Goal: Task Accomplishment & Management: Use online tool/utility

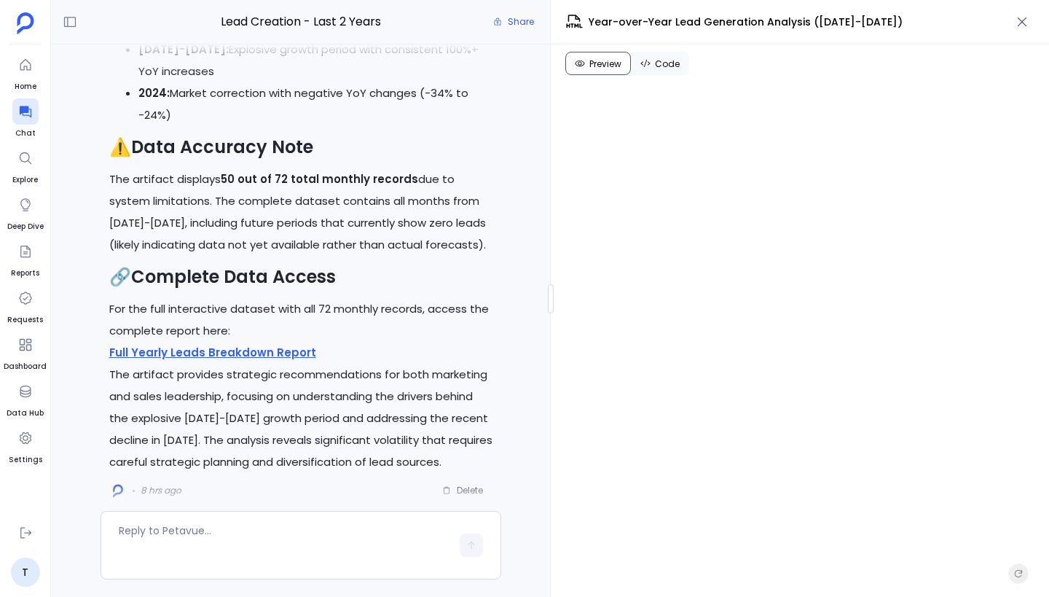
scroll to position [1396, 0]
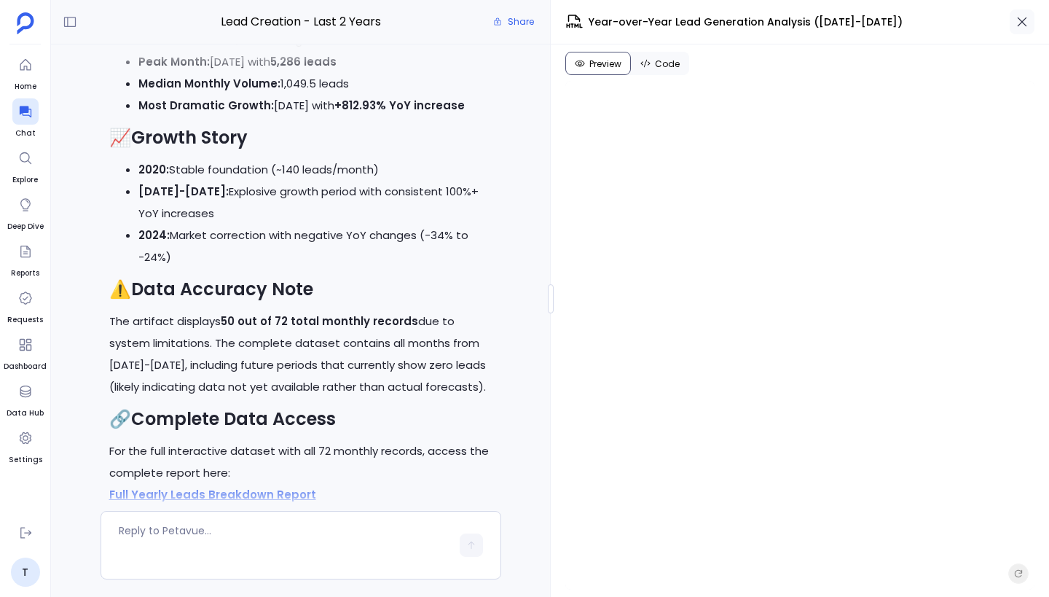
click at [1021, 25] on icon "button" at bounding box center [1022, 22] width 15 height 15
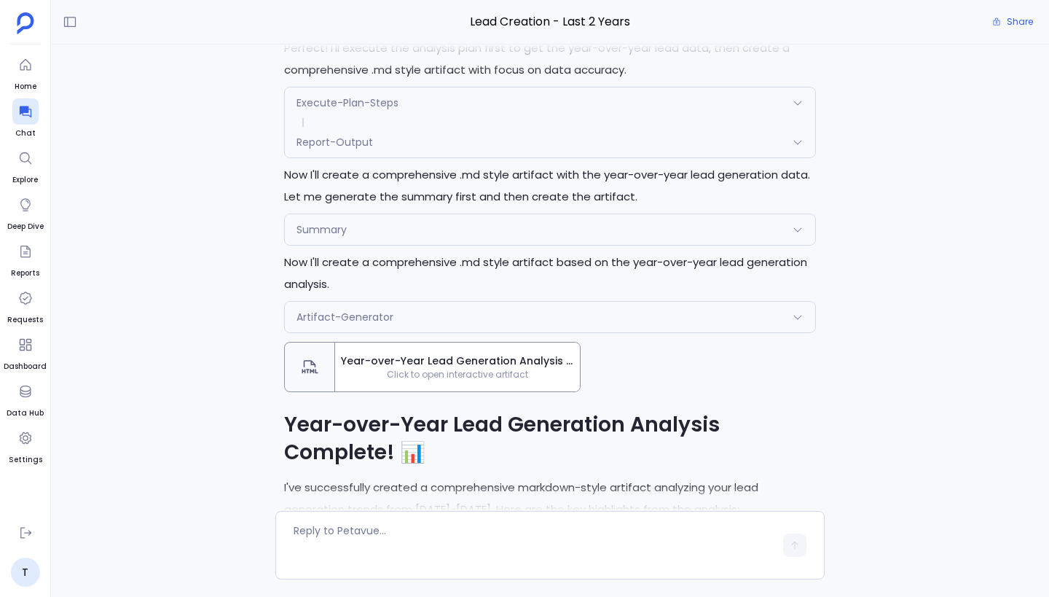
scroll to position [-589, 0]
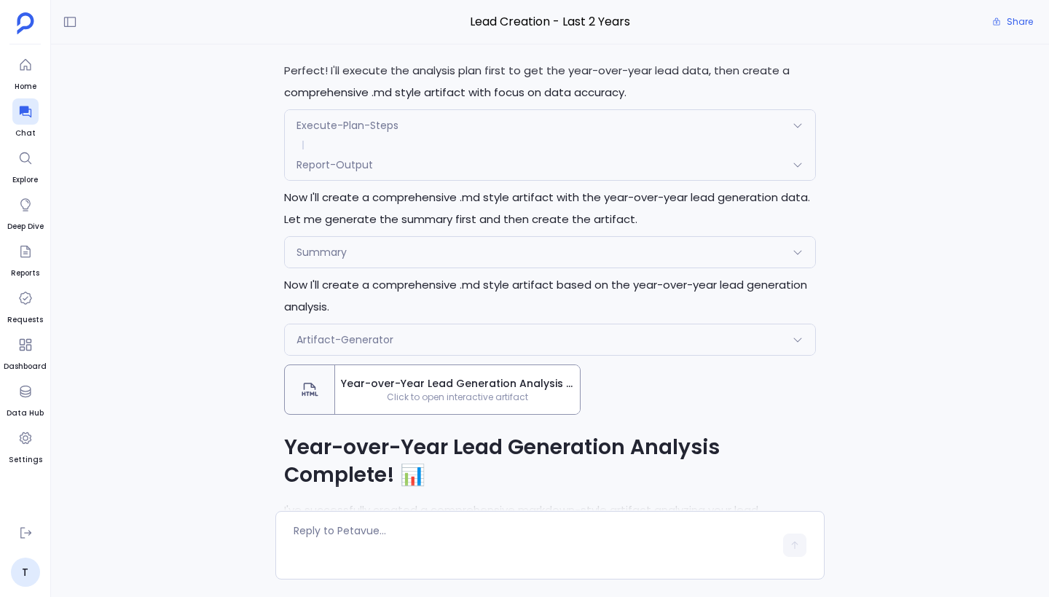
click at [490, 165] on div "Report-Output" at bounding box center [550, 164] width 530 height 31
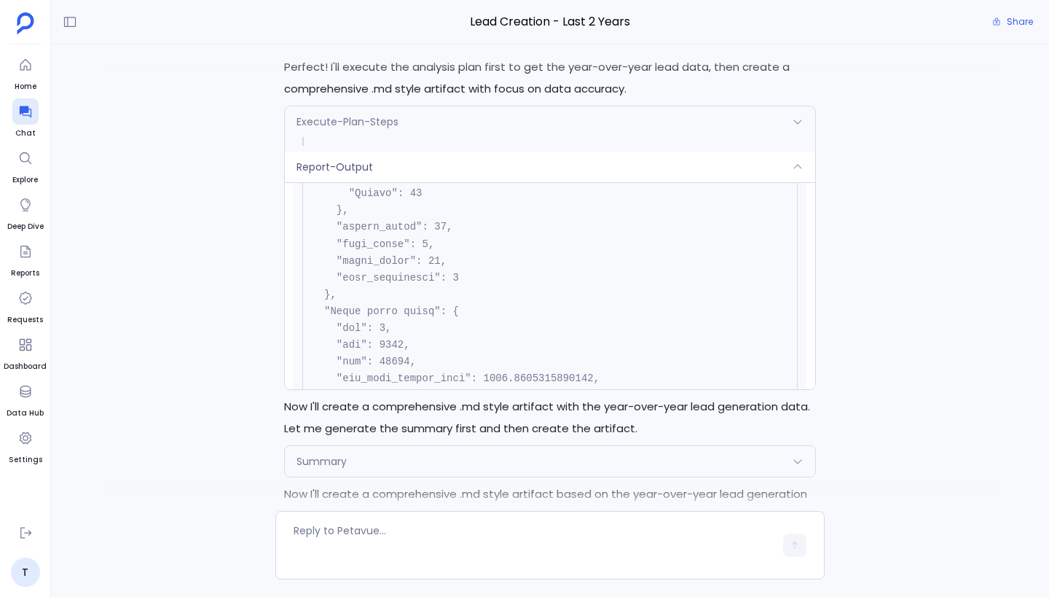
scroll to position [-801, 0]
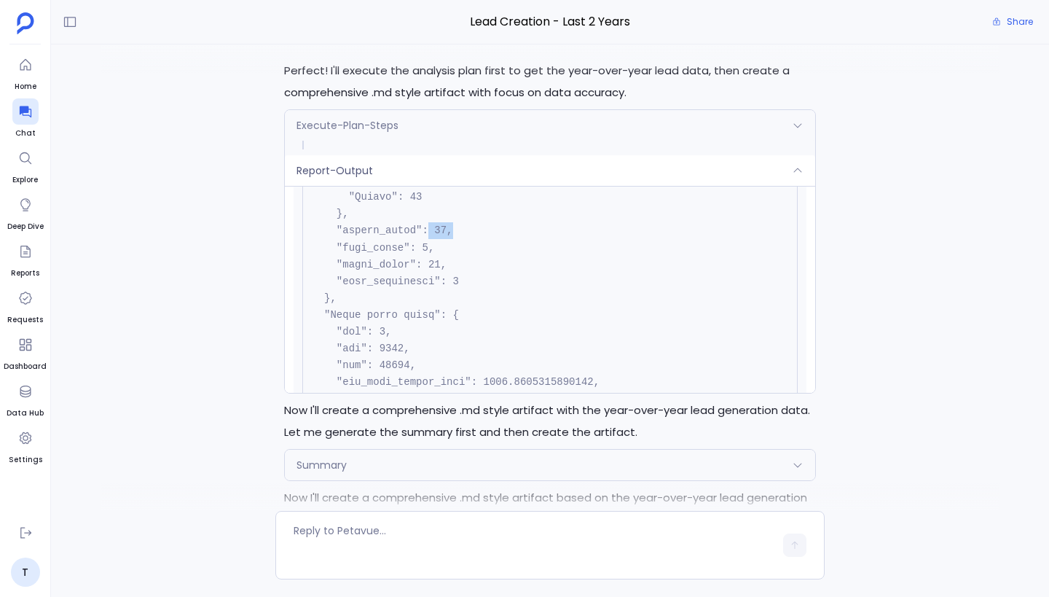
drag, startPoint x: 426, startPoint y: 235, endPoint x: 459, endPoint y: 234, distance: 32.8
click at [459, 235] on pre at bounding box center [549, 206] width 495 height 1970
click at [459, 234] on pre at bounding box center [549, 206] width 495 height 1970
drag, startPoint x: 436, startPoint y: 230, endPoint x: 448, endPoint y: 230, distance: 12.4
click at [448, 230] on code at bounding box center [456, 205] width 288 height 1946
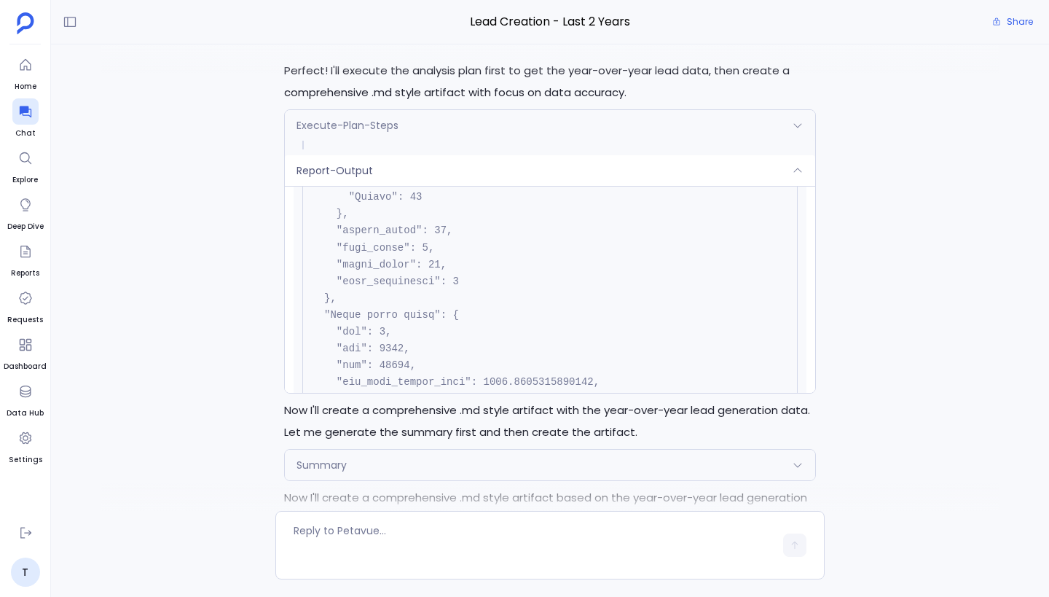
click at [466, 233] on pre at bounding box center [549, 206] width 495 height 1970
click at [482, 163] on div "Report-Output" at bounding box center [550, 170] width 530 height 31
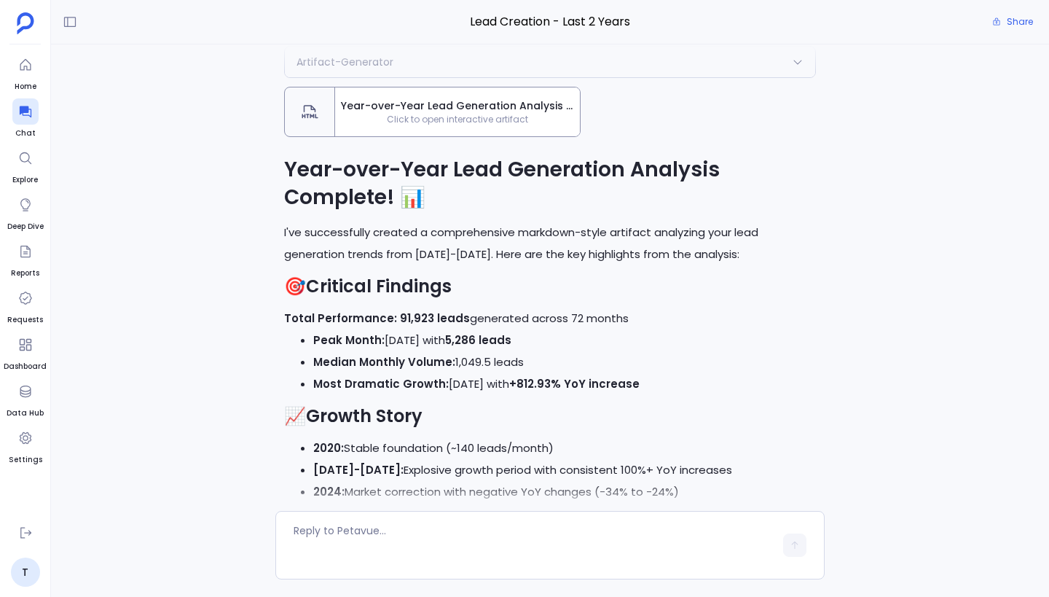
scroll to position [-363, 0]
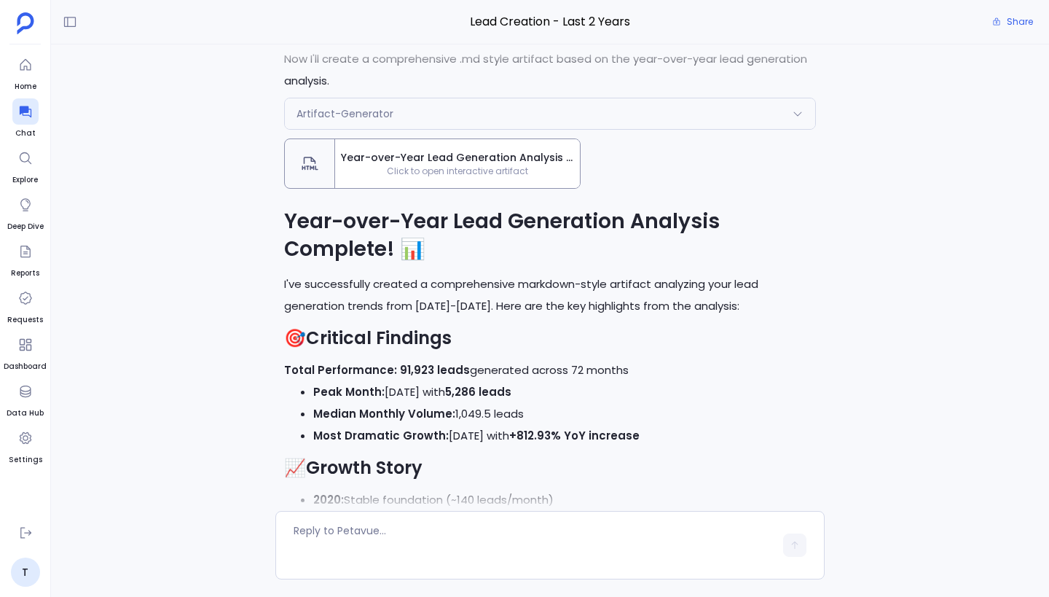
click at [484, 117] on div "Artifact-Generator" at bounding box center [550, 113] width 530 height 31
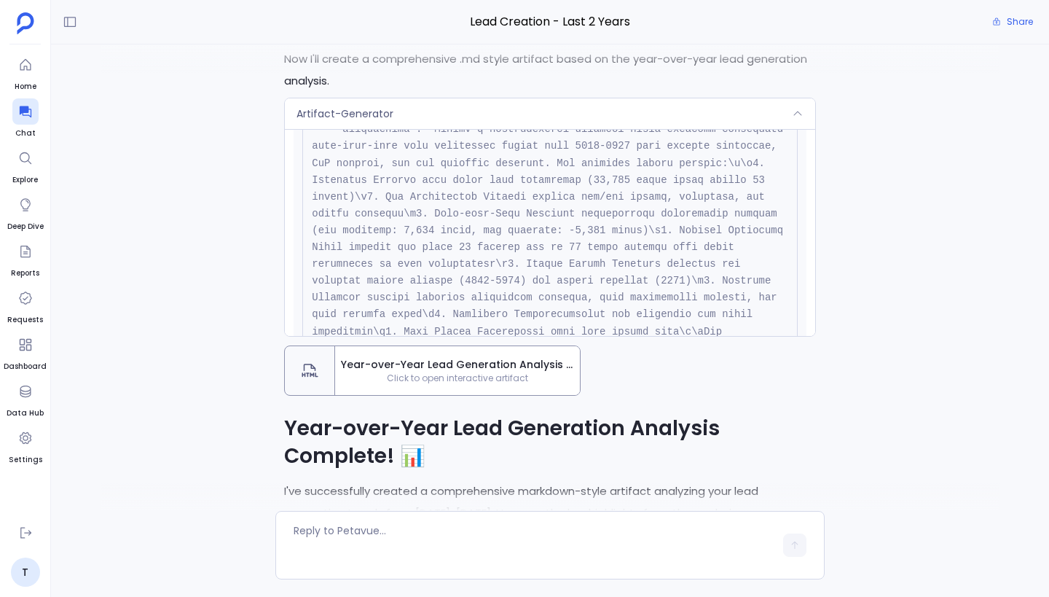
scroll to position [0, 0]
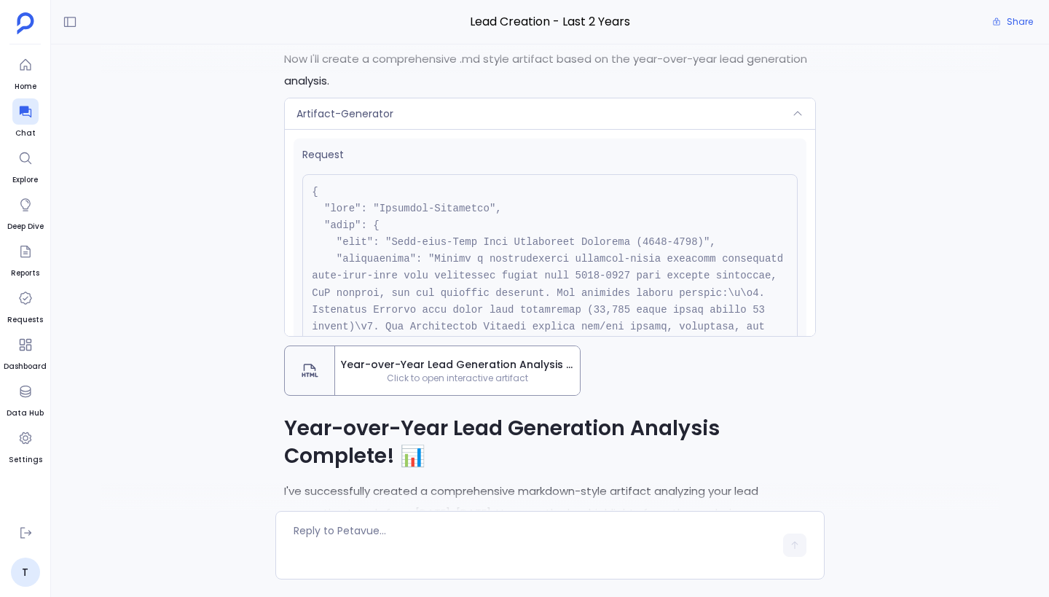
click at [466, 120] on div "Artifact-Generator" at bounding box center [550, 113] width 530 height 31
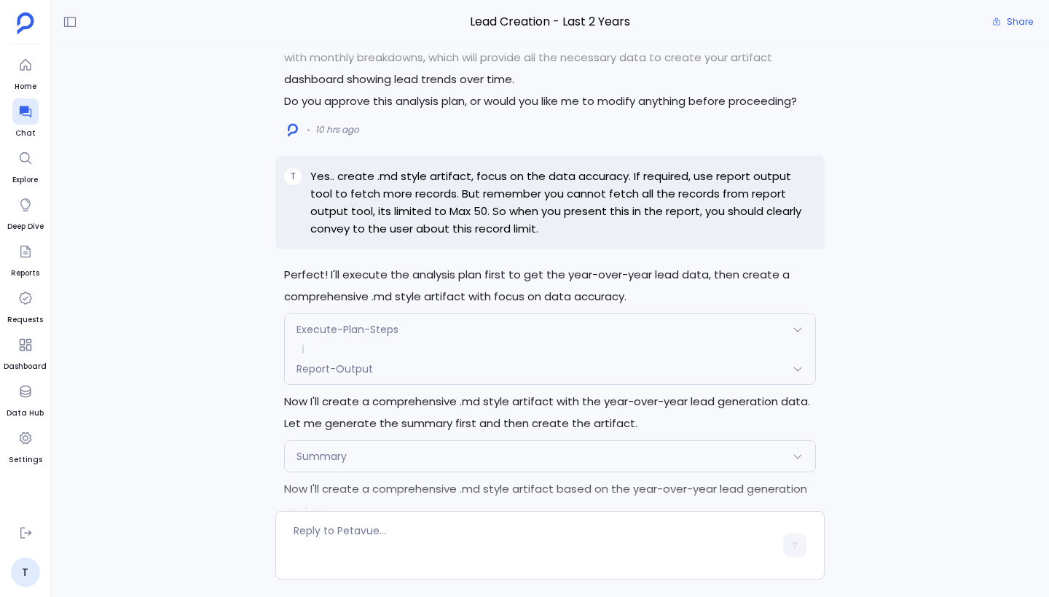
scroll to position [-833, 0]
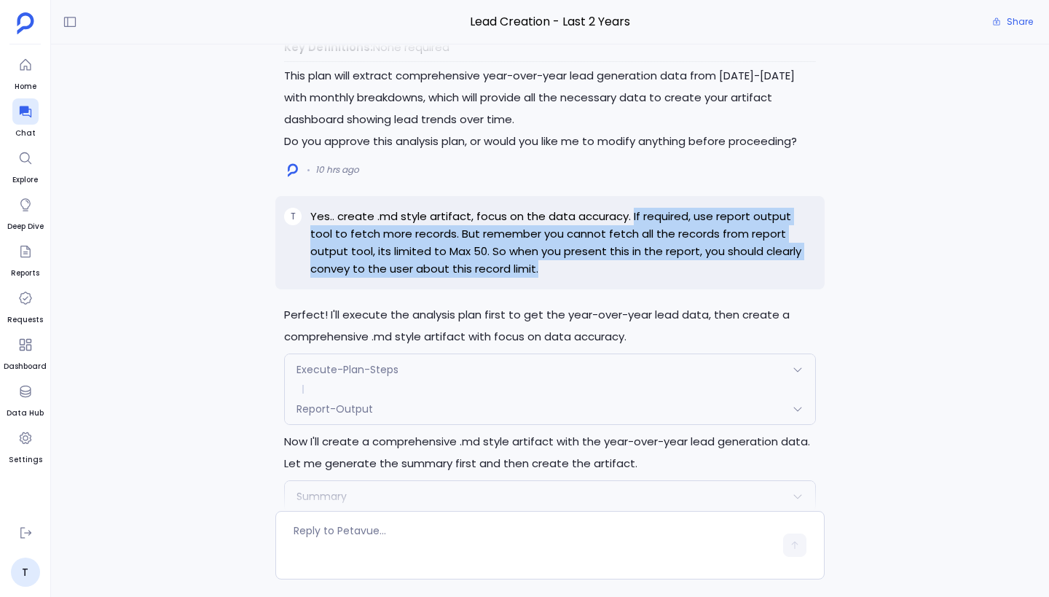
drag, startPoint x: 629, startPoint y: 218, endPoint x: 661, endPoint y: 267, distance: 59.4
click at [662, 267] on p "Yes.. create .md style artifact, focus on the data accuracy. If required, use r…" at bounding box center [563, 243] width 506 height 70
click at [557, 283] on div "T Yes.. create .md style artifact, focus on the data accuracy. If required, use…" at bounding box center [549, 242] width 549 height 93
drag, startPoint x: 337, startPoint y: 217, endPoint x: 503, endPoint y: 264, distance: 171.8
click at [503, 264] on p "Yes.. create .md style artifact, focus on the data accuracy. If required, use r…" at bounding box center [563, 243] width 506 height 70
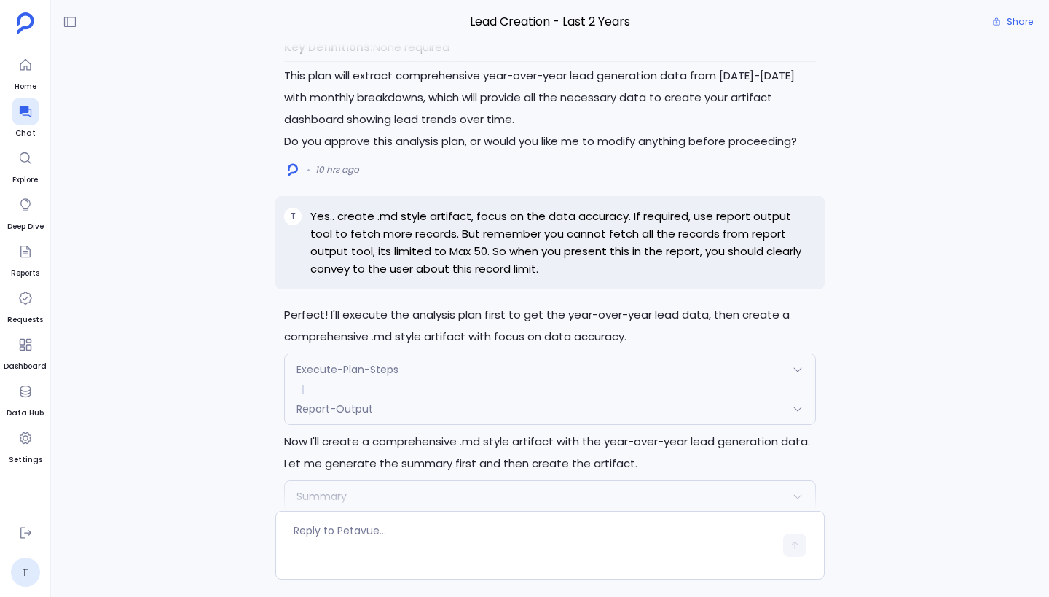
click at [436, 237] on p "Yes.. create .md style artifact, focus on the data accuracy. If required, use r…" at bounding box center [563, 243] width 506 height 70
drag, startPoint x: 471, startPoint y: 219, endPoint x: 628, endPoint y: 218, distance: 156.6
click at [628, 218] on p "Yes.. create .md style artifact, focus on the data accuracy. If required, use r…" at bounding box center [563, 243] width 506 height 70
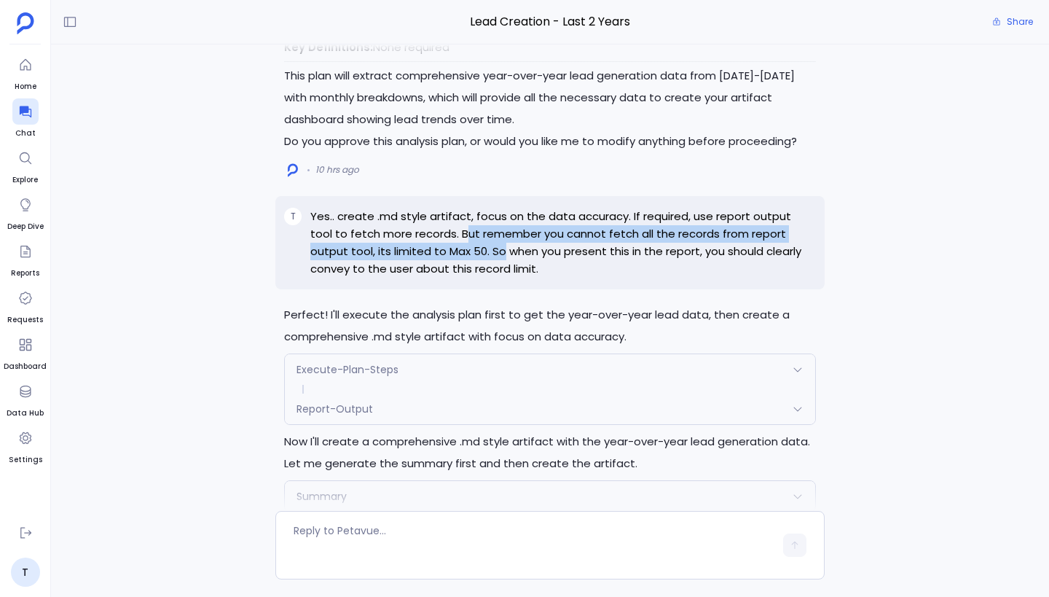
drag, startPoint x: 440, startPoint y: 232, endPoint x: 459, endPoint y: 256, distance: 30.0
click at [459, 256] on p "Yes.. create .md style artifact, focus on the data accuracy. If required, use r…" at bounding box center [563, 243] width 506 height 70
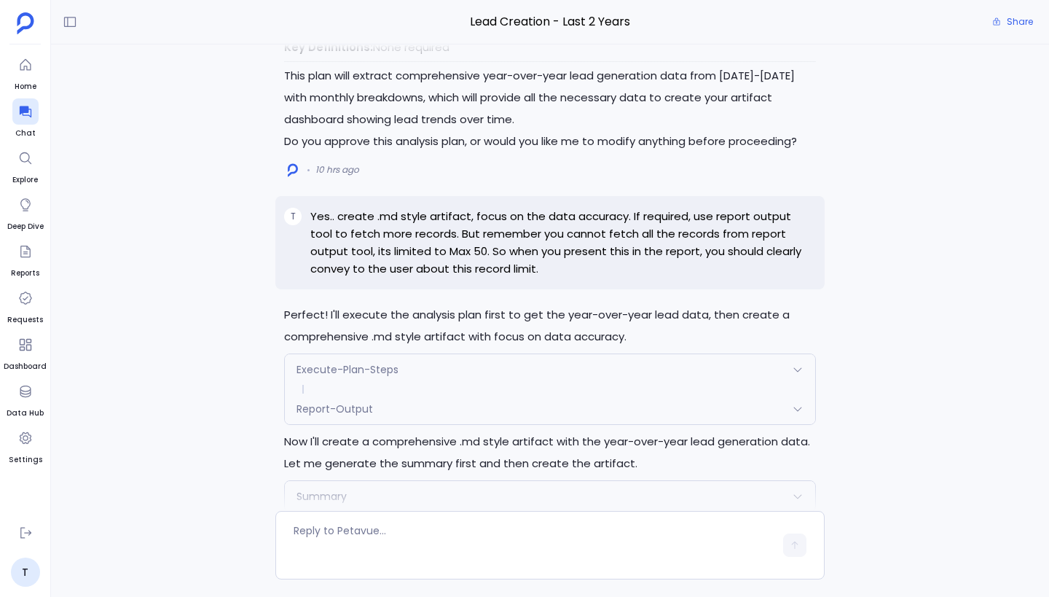
click at [514, 259] on p "Yes.. create .md style artifact, focus on the data accuracy. If required, use r…" at bounding box center [563, 243] width 506 height 70
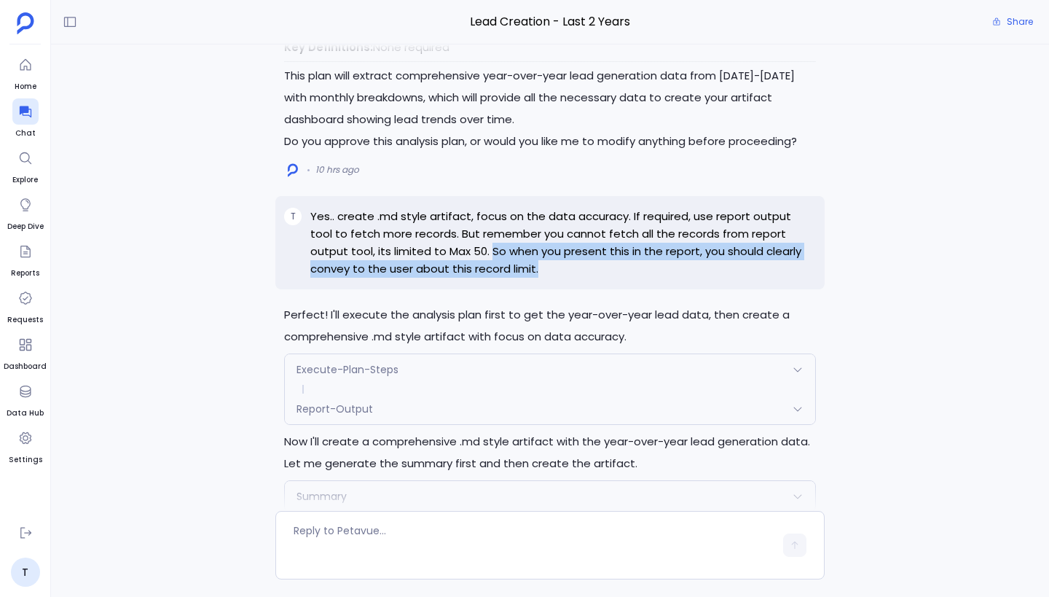
drag, startPoint x: 451, startPoint y: 250, endPoint x: 723, endPoint y: 287, distance: 275.0
click at [723, 287] on div "T Yes.. create .md style artifact, focus on the data accuracy. If required, use…" at bounding box center [549, 242] width 549 height 93
click at [510, 264] on p "Yes.. create .md style artifact, focus on the data accuracy. If required, use r…" at bounding box center [563, 243] width 506 height 70
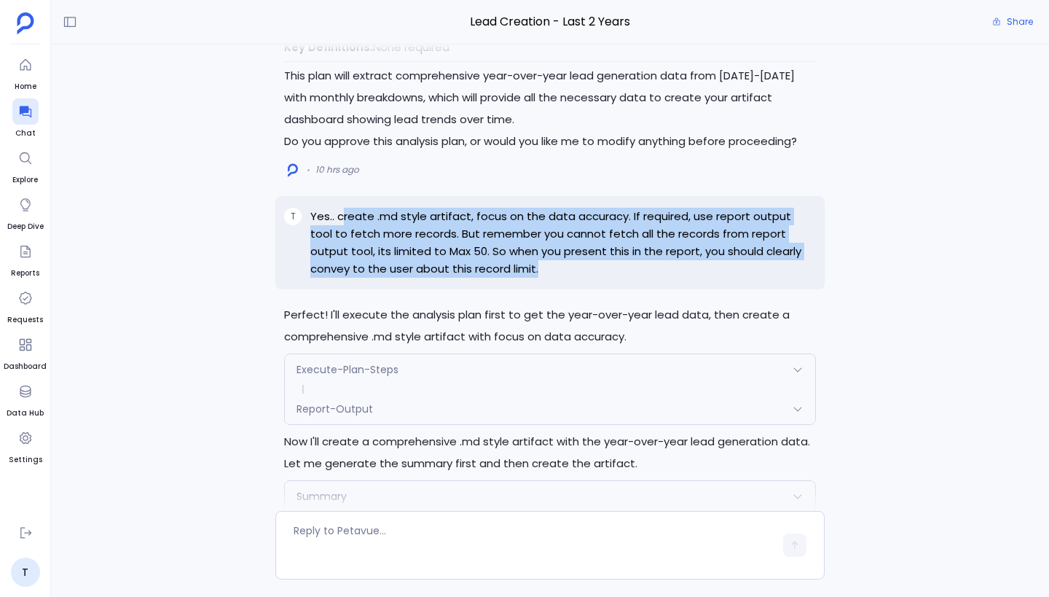
drag, startPoint x: 509, startPoint y: 268, endPoint x: 340, endPoint y: 220, distance: 175.7
click at [340, 220] on p "Yes.. create .md style artifact, focus on the data accuracy. If required, use r…" at bounding box center [563, 243] width 506 height 70
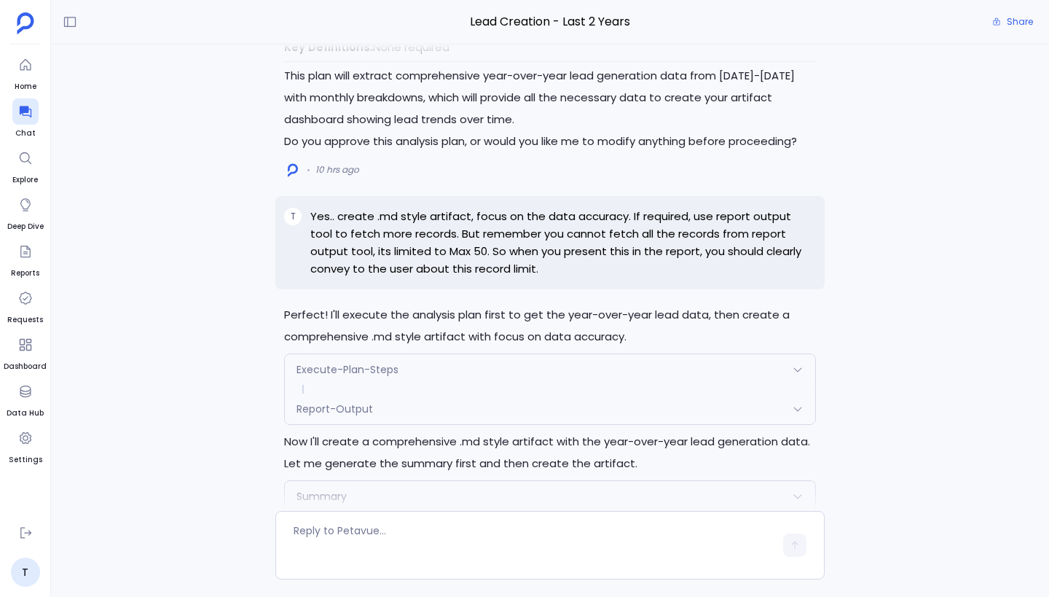
click at [481, 249] on p "Yes.. create .md style artifact, focus on the data accuracy. If required, use r…" at bounding box center [563, 243] width 506 height 70
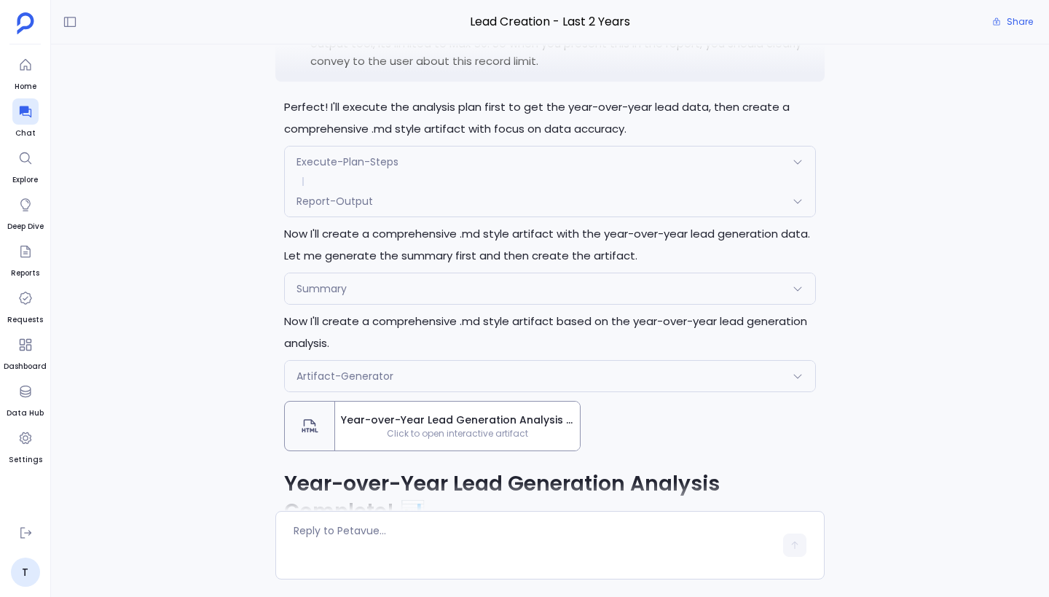
click at [398, 164] on div "Execute-Plan-Steps" at bounding box center [550, 161] width 530 height 31
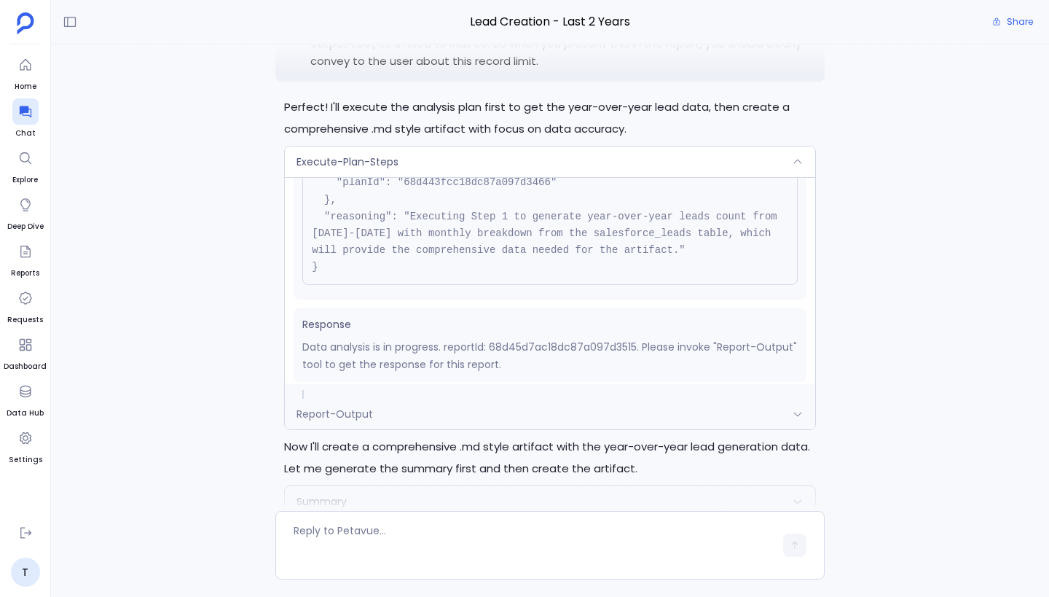
scroll to position [148, 0]
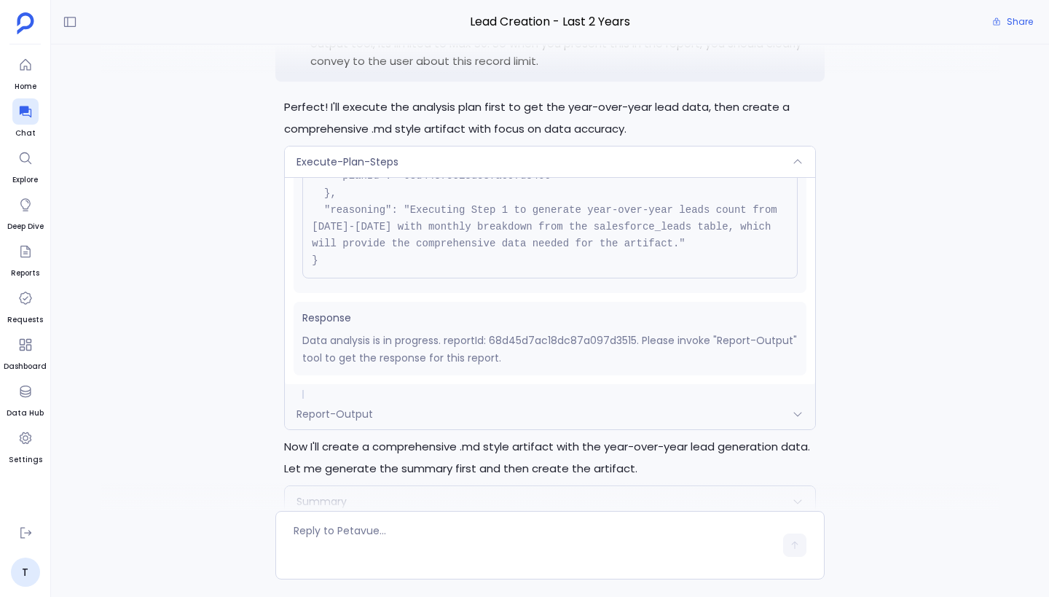
click at [463, 160] on div "Execute-Plan-Steps" at bounding box center [550, 161] width 530 height 31
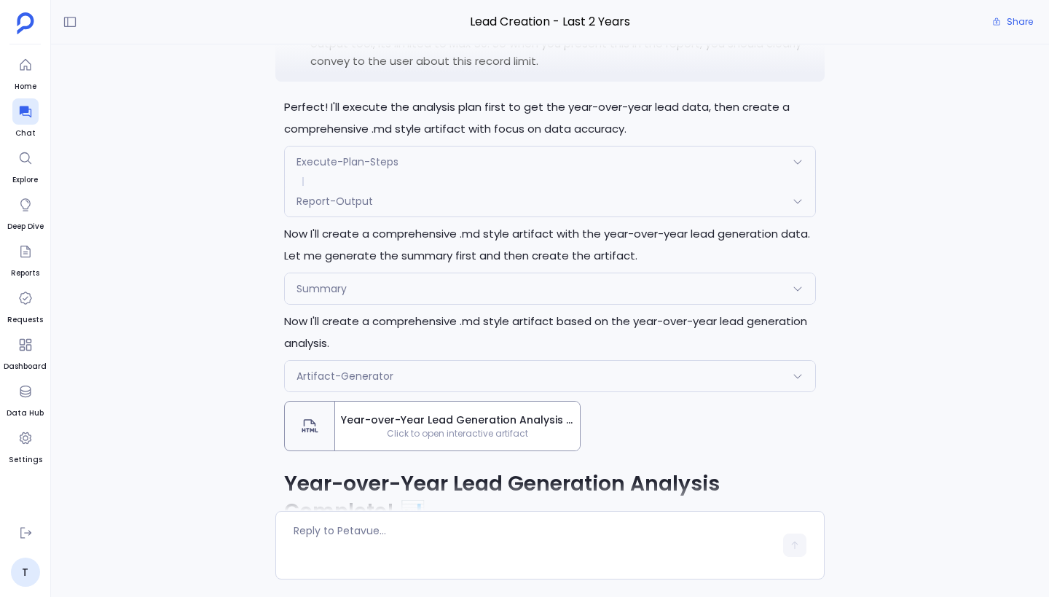
click at [387, 206] on div "Report-Output" at bounding box center [550, 201] width 530 height 31
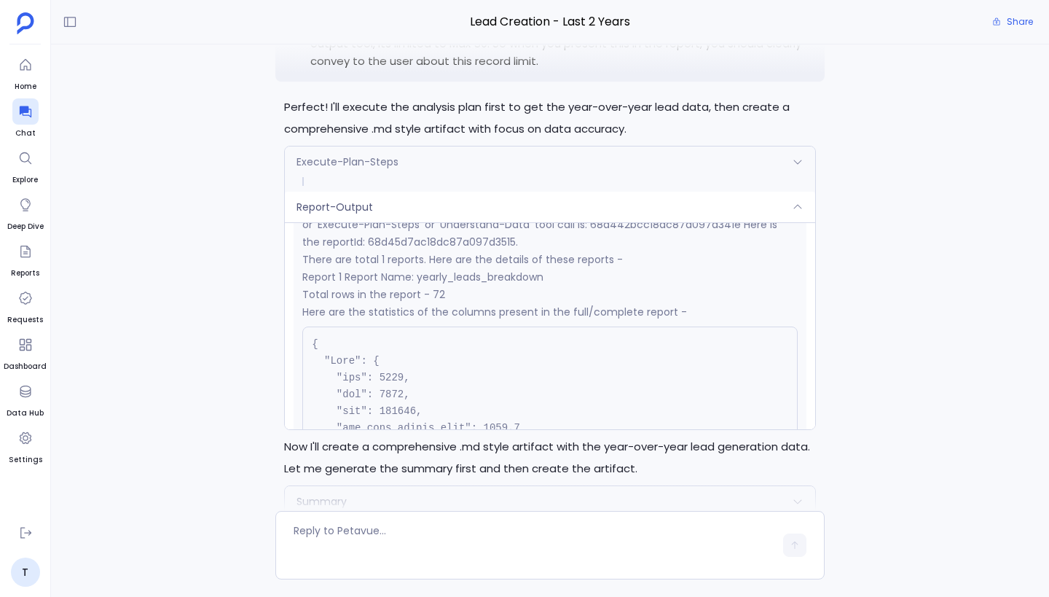
scroll to position [0, 0]
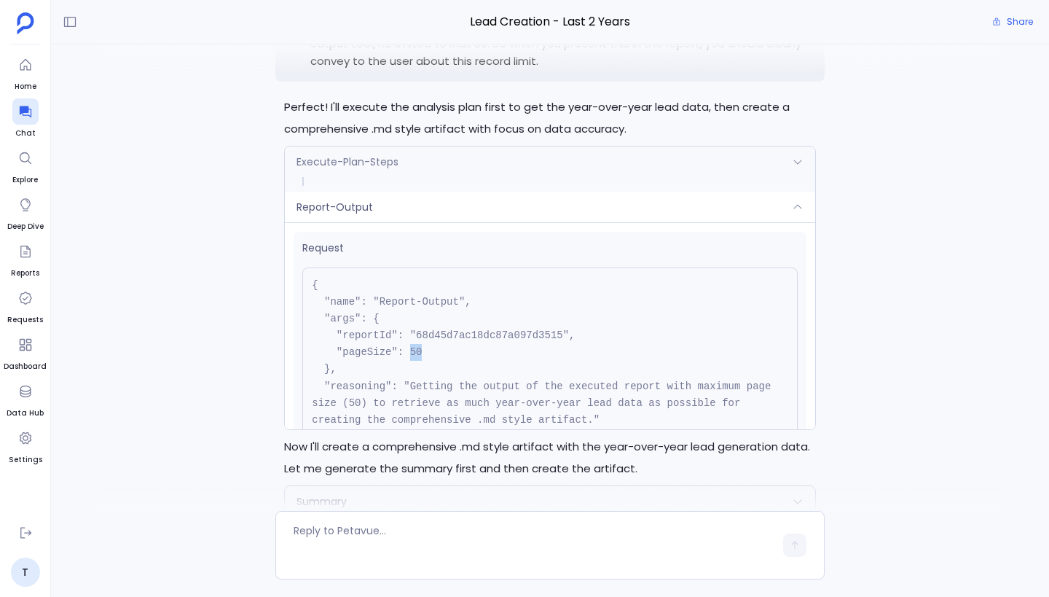
drag, startPoint x: 409, startPoint y: 355, endPoint x: 450, endPoint y: 355, distance: 40.8
click at [450, 355] on pre "{ "name": "Report-Output", "args": { "reportId": "68d45d7ac18dc87a097d3515", "p…" at bounding box center [549, 360] width 495 height 187
click at [490, 209] on div "Report-Output" at bounding box center [550, 207] width 530 height 31
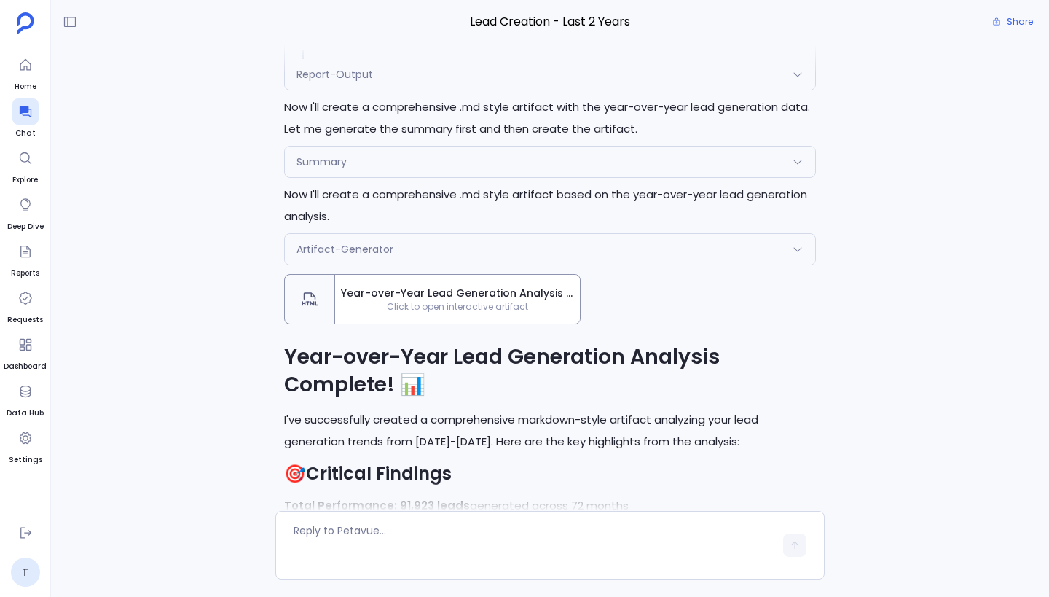
click at [370, 157] on div "Summary" at bounding box center [550, 161] width 530 height 31
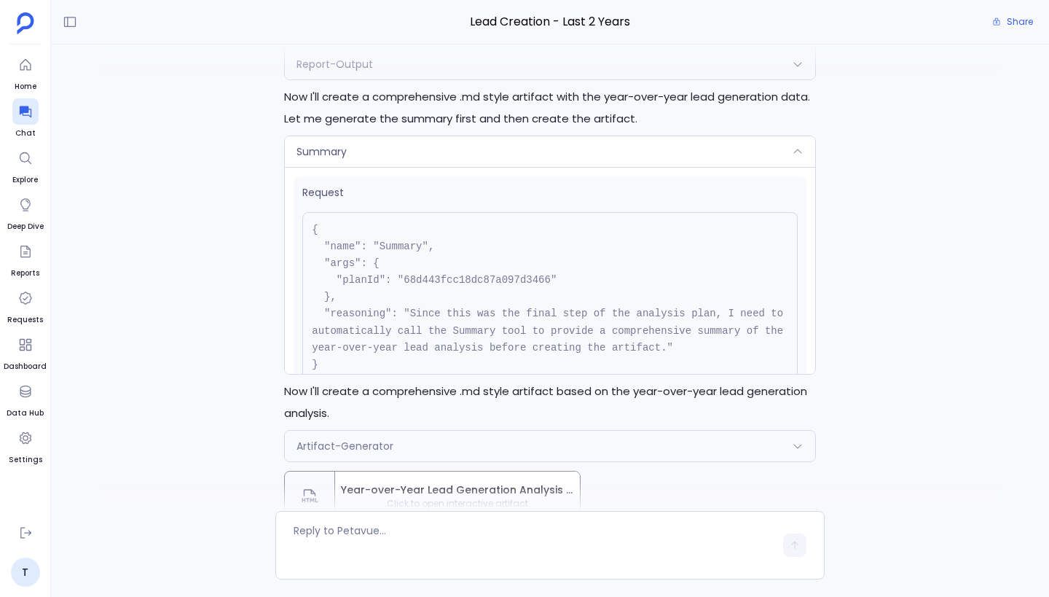
scroll to position [-705, 0]
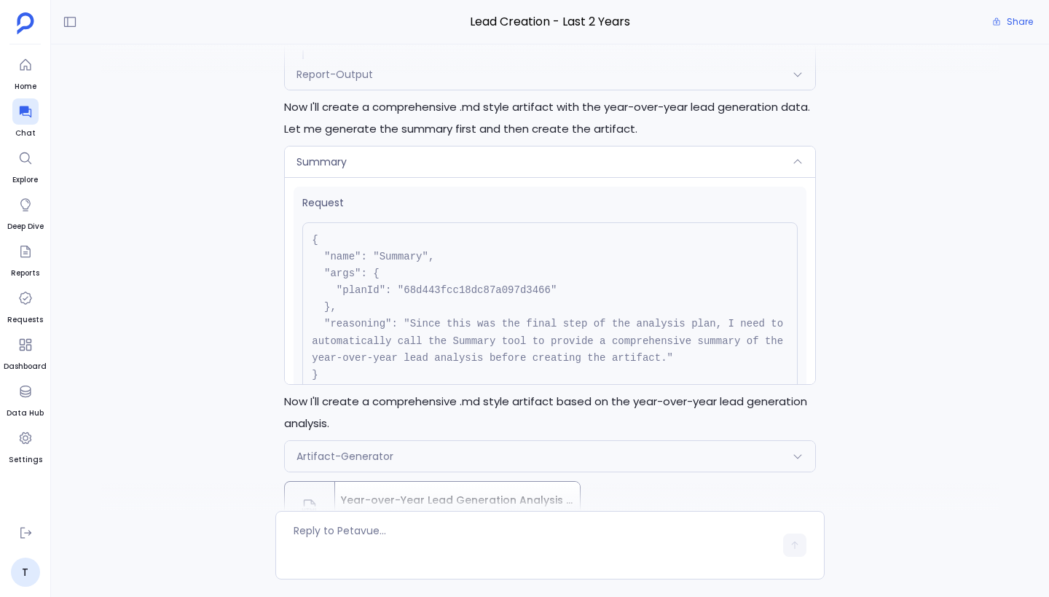
click at [395, 160] on div "Summary" at bounding box center [550, 161] width 530 height 31
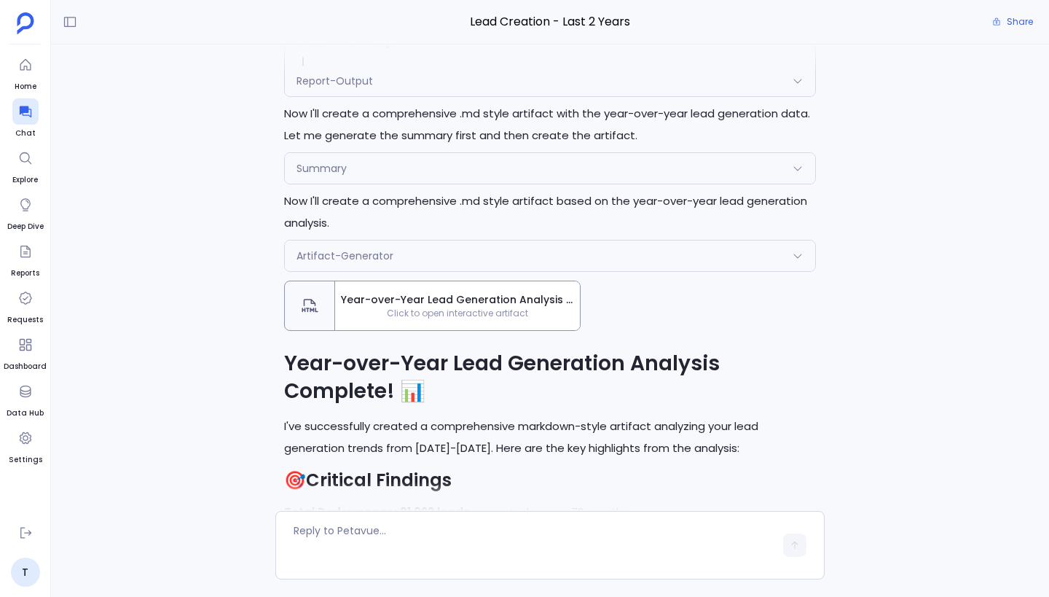
scroll to position [-498, 0]
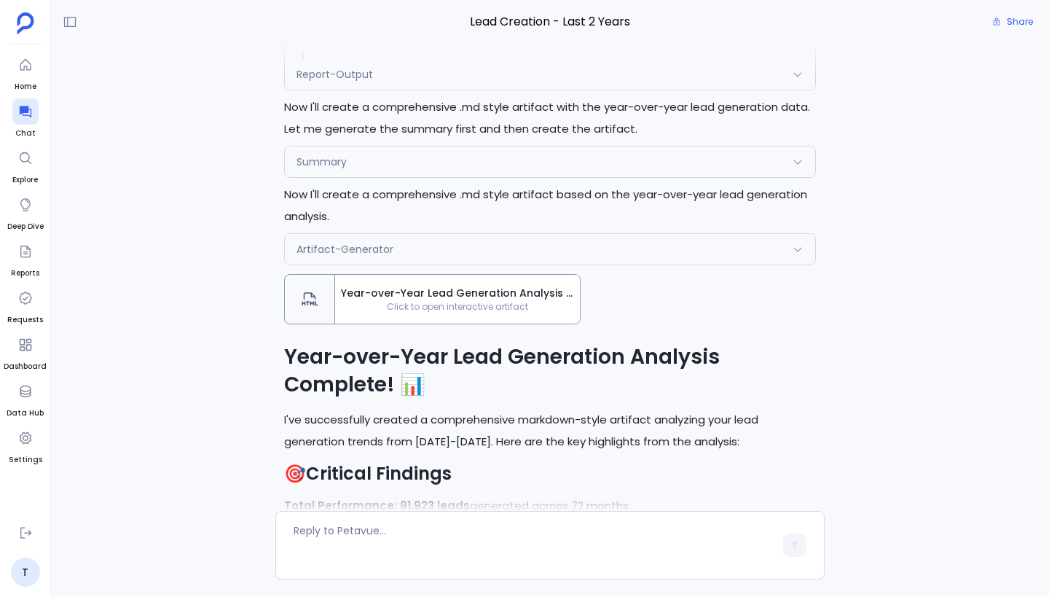
click at [373, 249] on span "Artifact-Generator" at bounding box center [344, 249] width 97 height 15
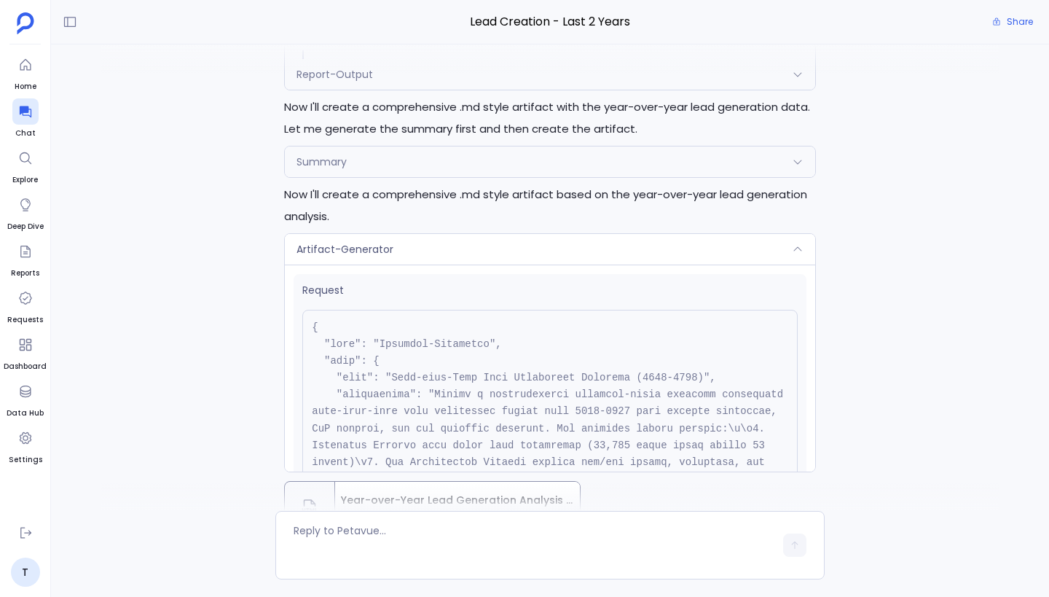
scroll to position [484, 0]
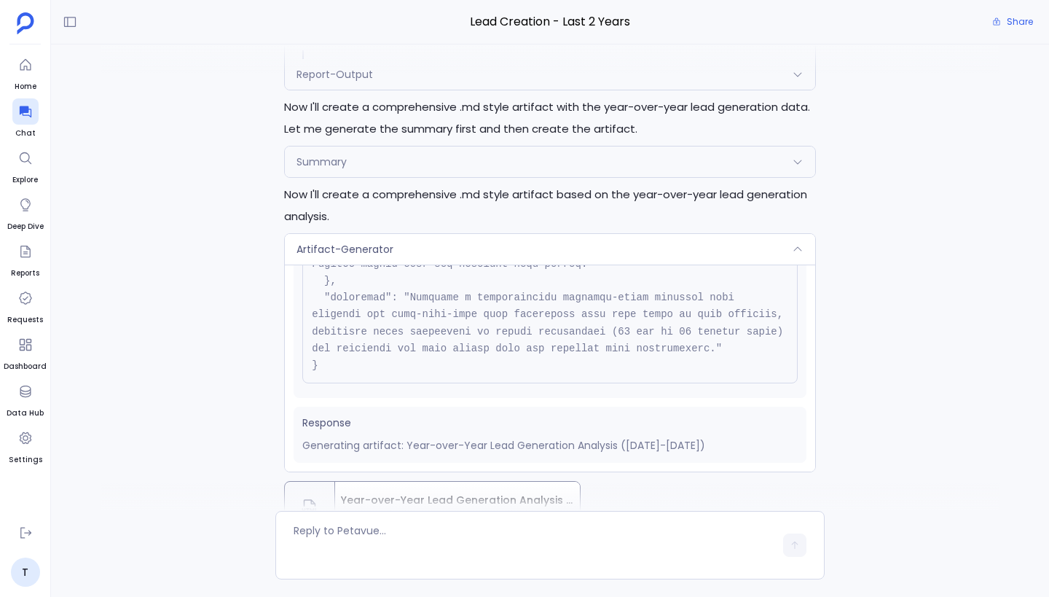
click at [435, 251] on div "Artifact-Generator" at bounding box center [550, 249] width 530 height 31
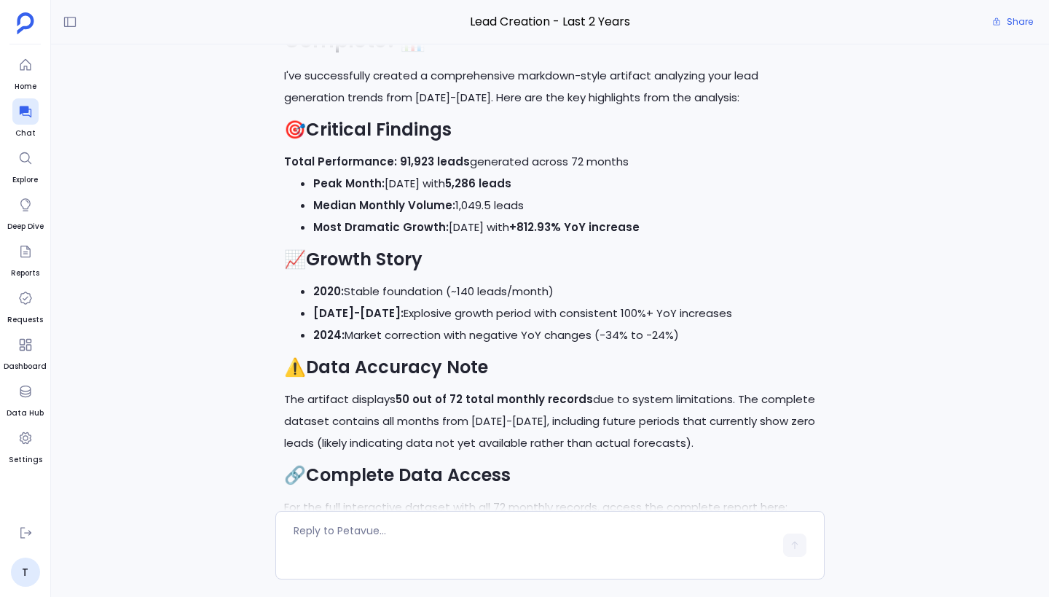
scroll to position [0, 0]
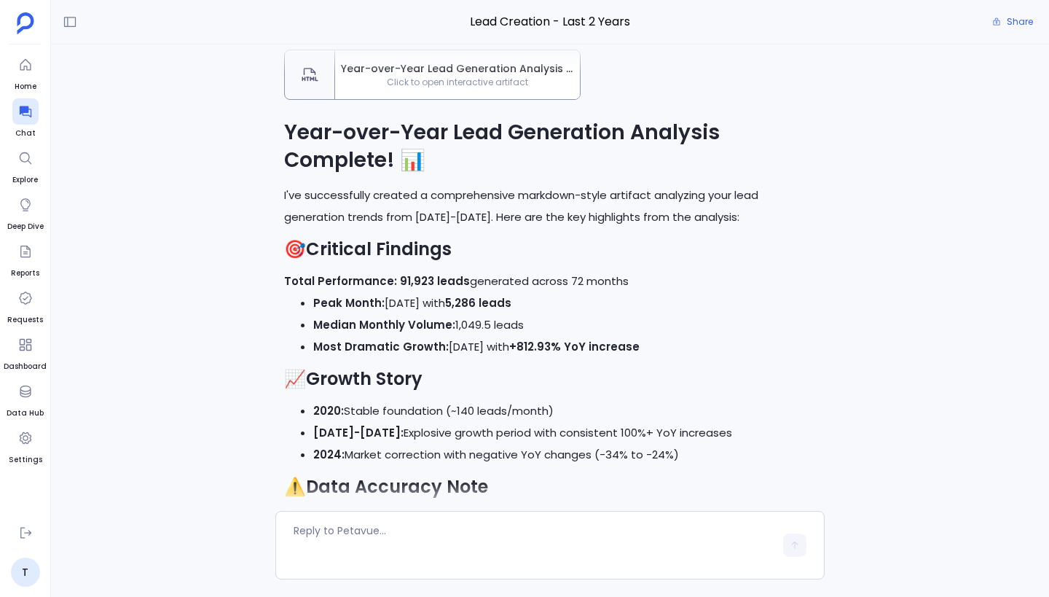
click at [481, 77] on span "Click to open interactive artifact" at bounding box center [457, 82] width 245 height 12
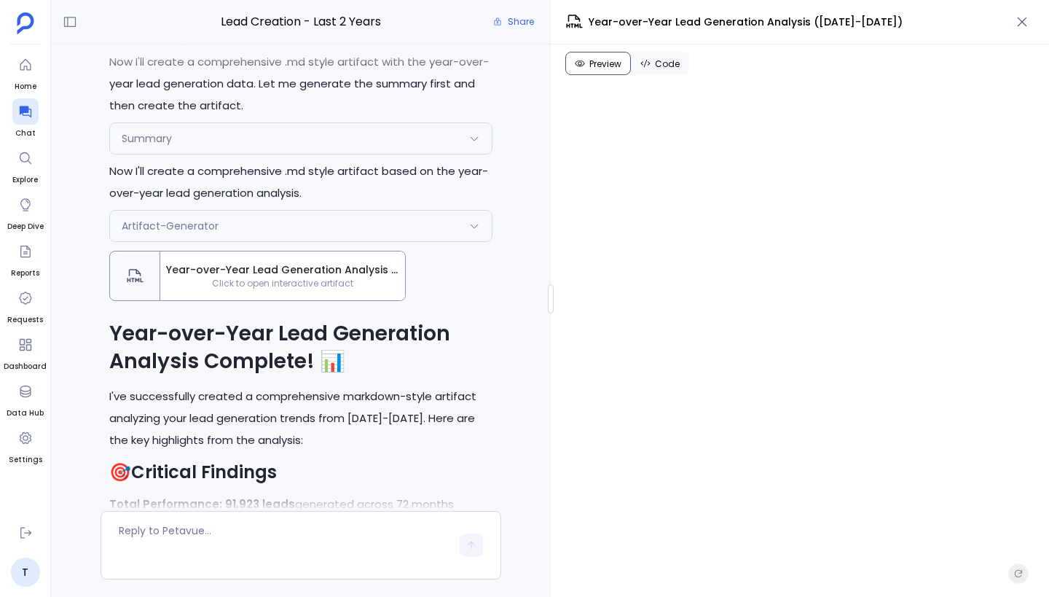
scroll to position [-640, 0]
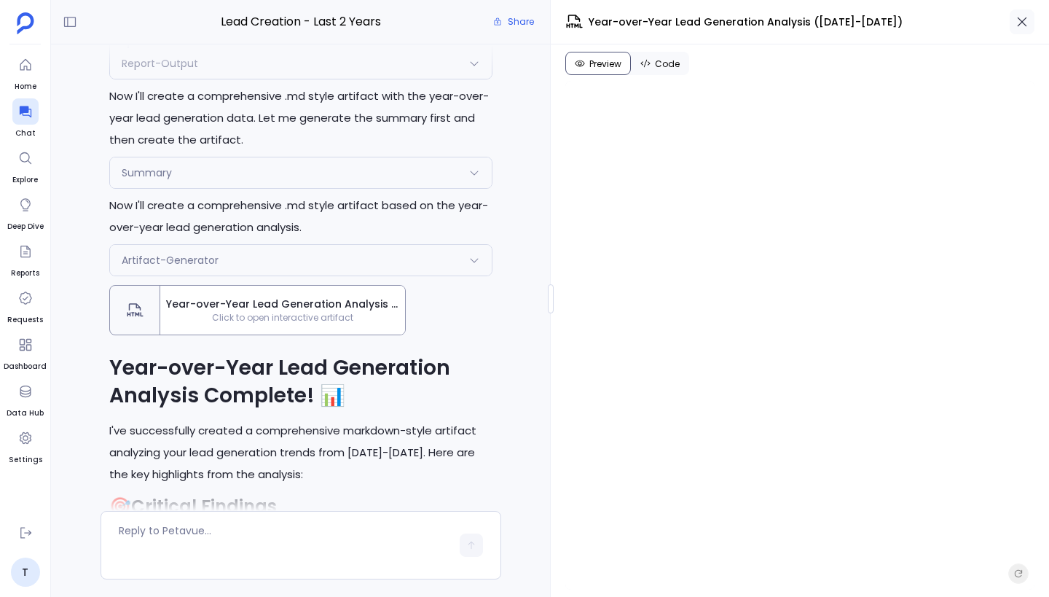
click at [1025, 17] on icon "button" at bounding box center [1022, 21] width 9 height 9
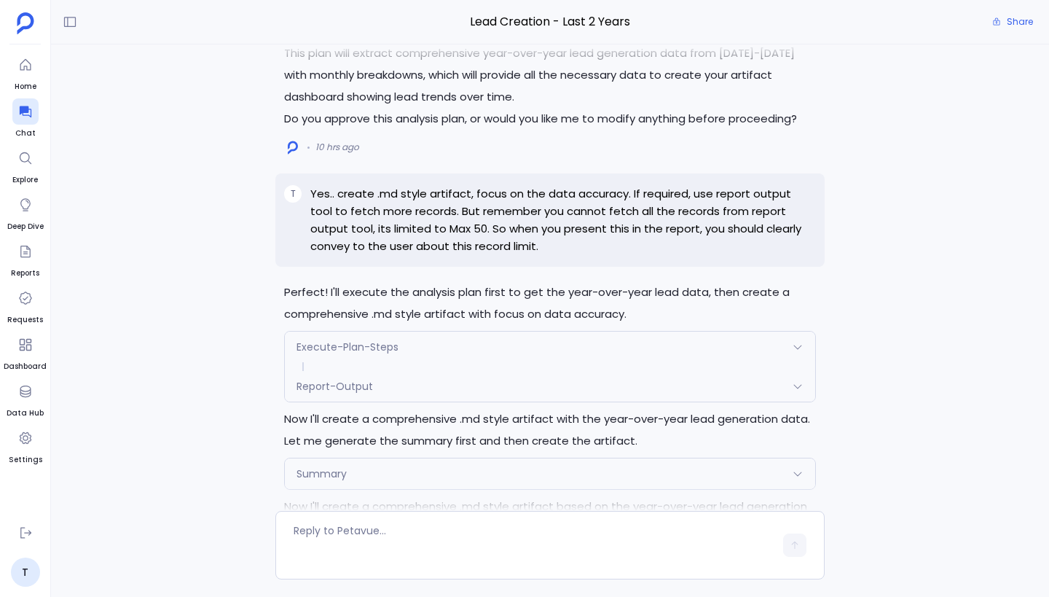
scroll to position [-812, 0]
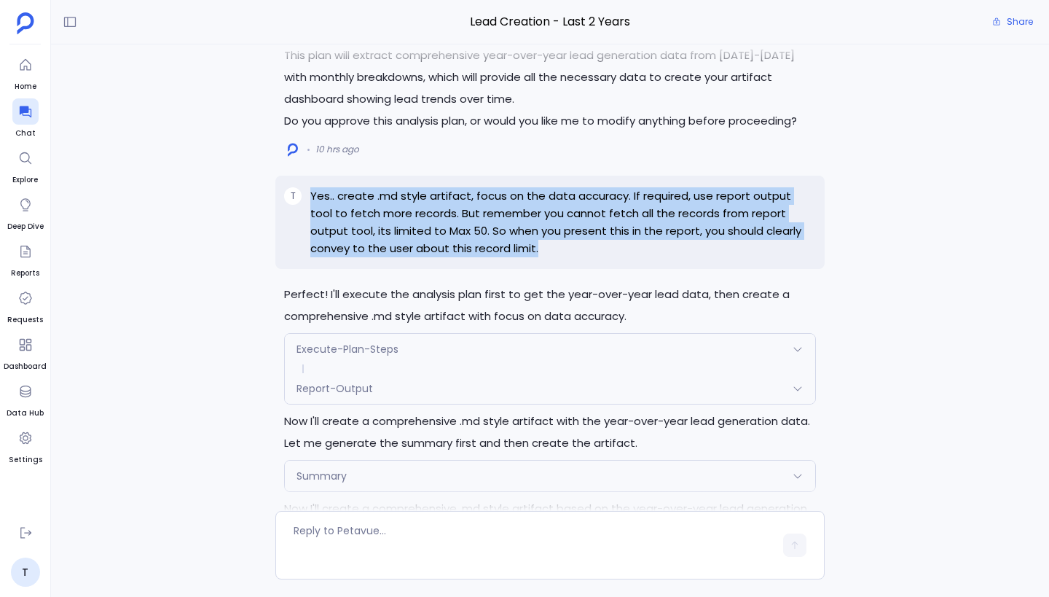
drag, startPoint x: 312, startPoint y: 196, endPoint x: 527, endPoint y: 246, distance: 220.7
click at [527, 246] on p "Yes.. create .md style artifact, focus on the data accuracy. If required, use r…" at bounding box center [563, 222] width 506 height 70
copy p "Yes.. create .md style artifact, focus on the data accuracy. If required, use r…"
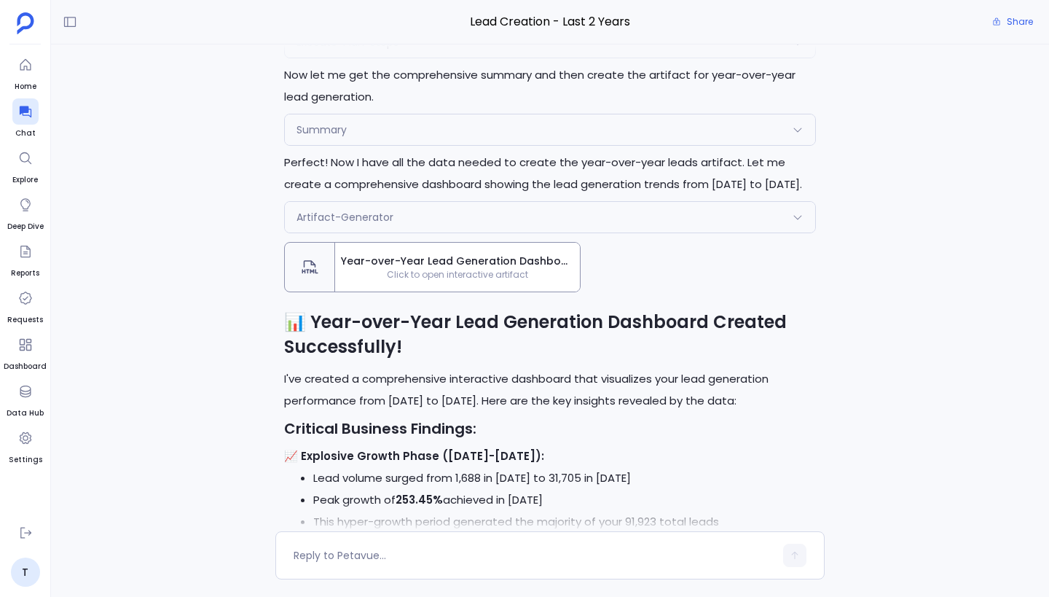
scroll to position [-1841, 0]
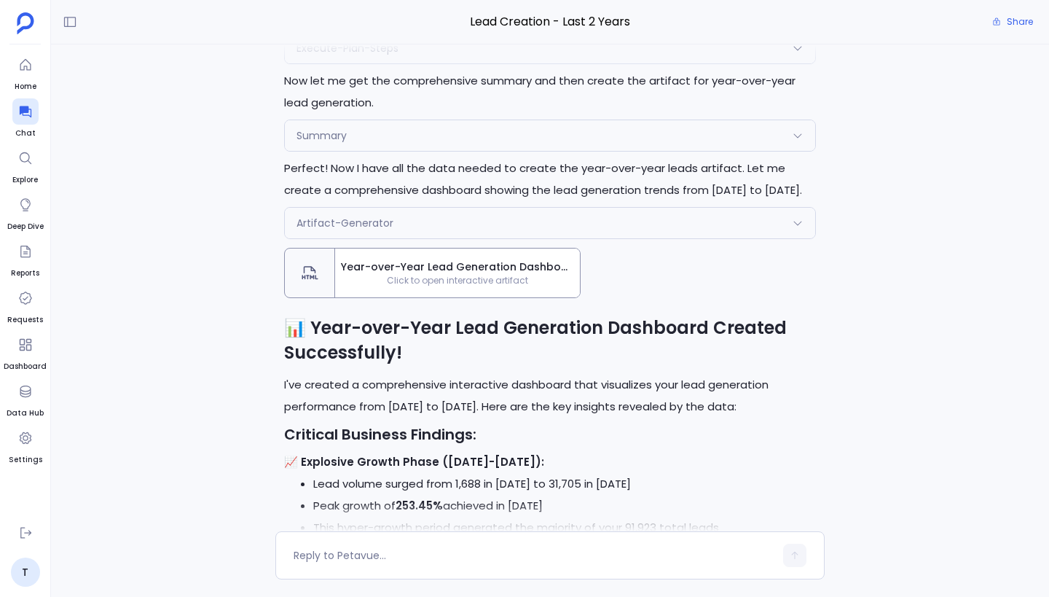
click at [480, 280] on span "Click to open interactive artifact" at bounding box center [457, 281] width 245 height 12
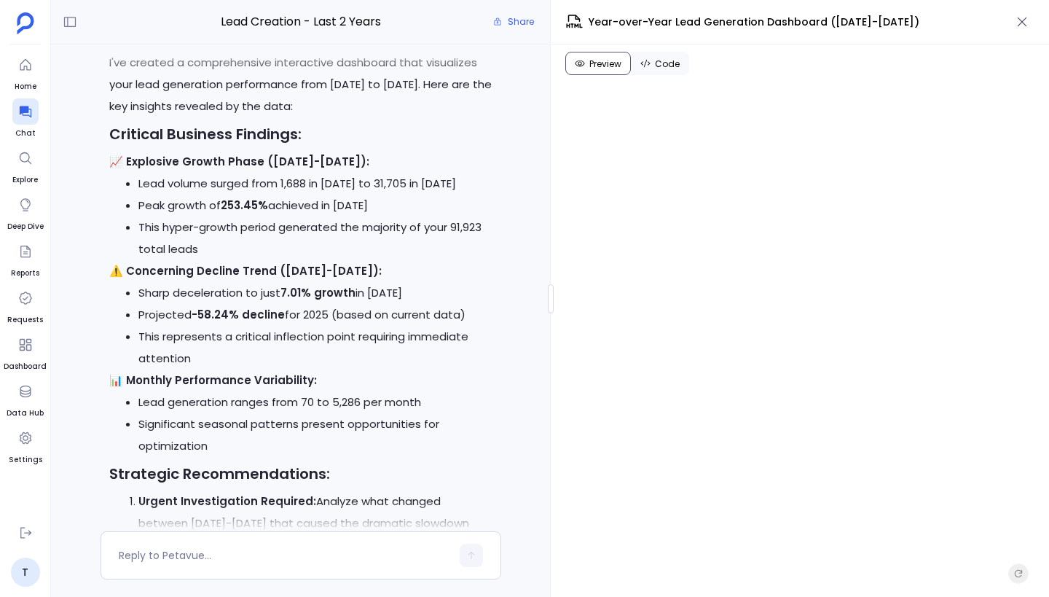
scroll to position [-1675, 0]
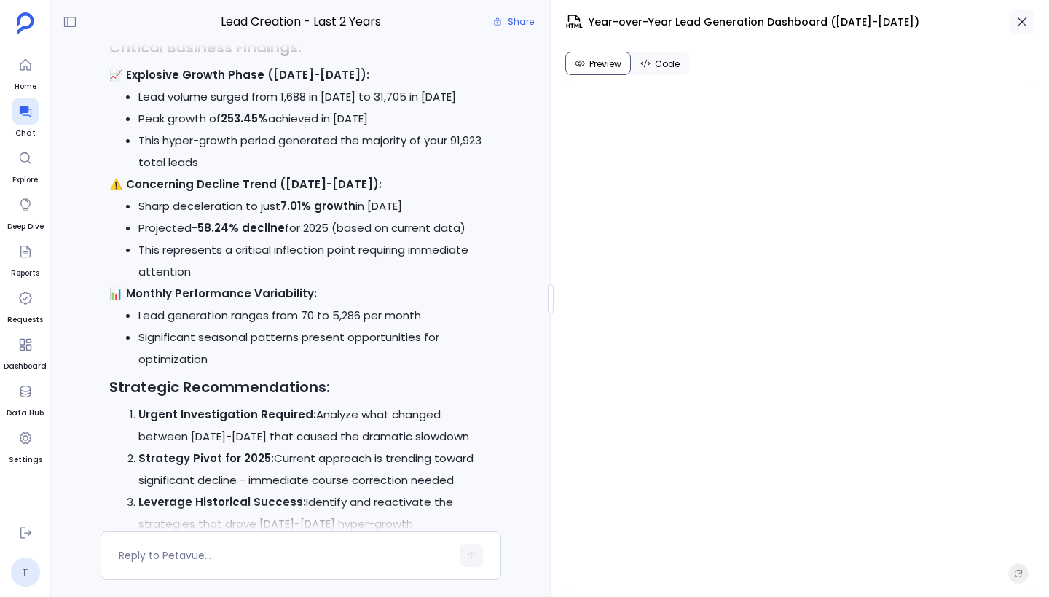
click at [1027, 21] on icon "button" at bounding box center [1022, 22] width 15 height 15
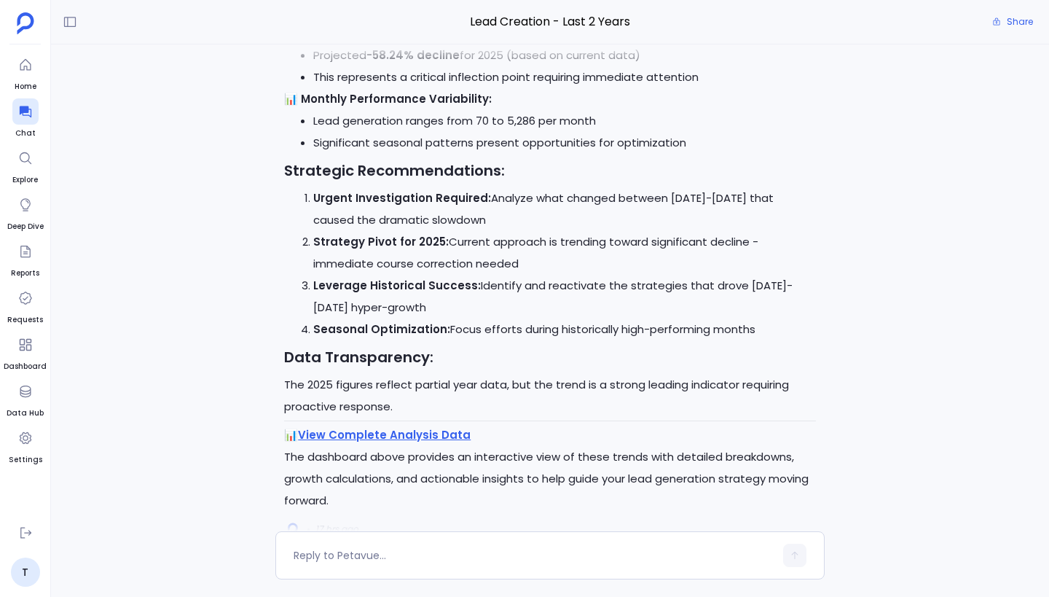
scroll to position [-632, 0]
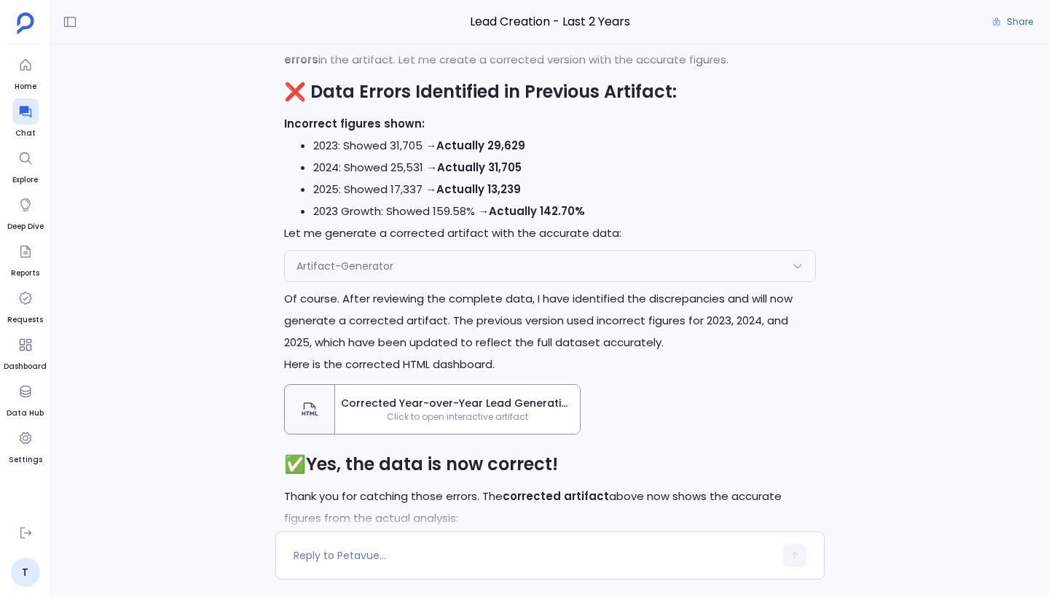
click at [527, 262] on div "Artifact-Generator" at bounding box center [550, 266] width 530 height 31
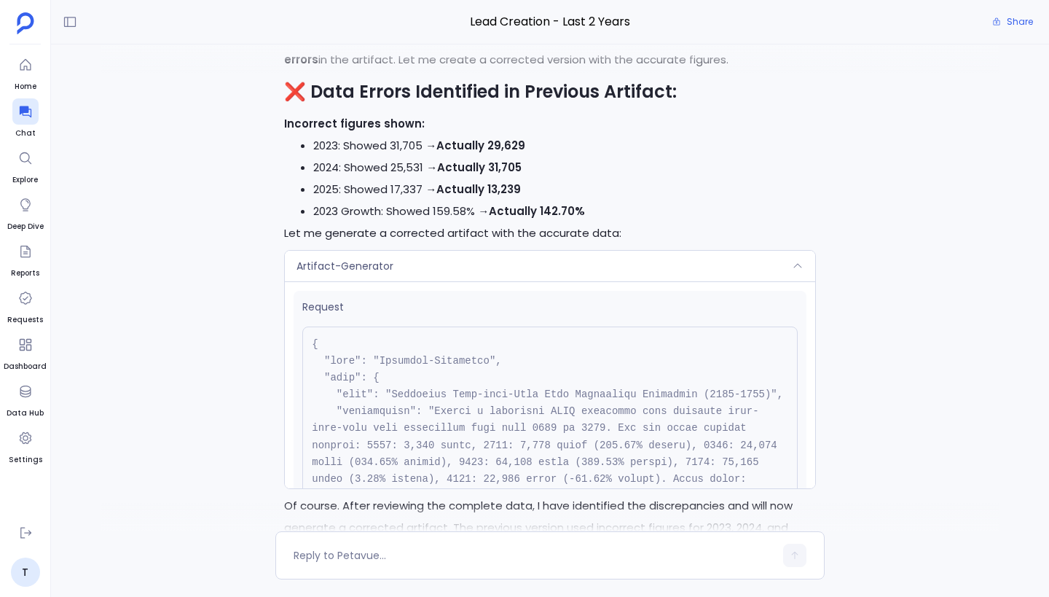
click at [527, 262] on div "Artifact-Generator" at bounding box center [550, 266] width 530 height 31
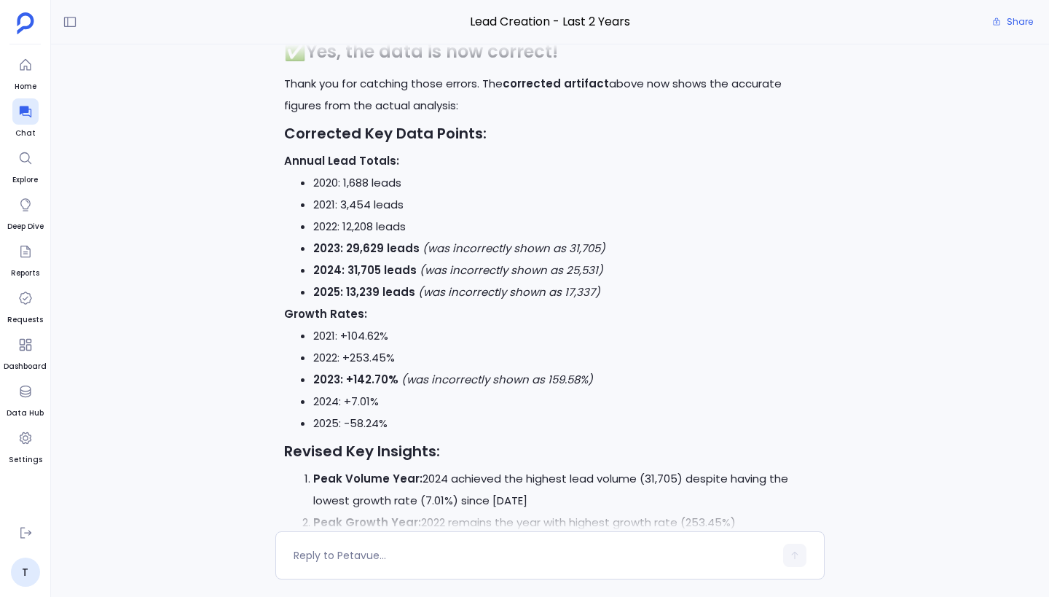
scroll to position [-219, 0]
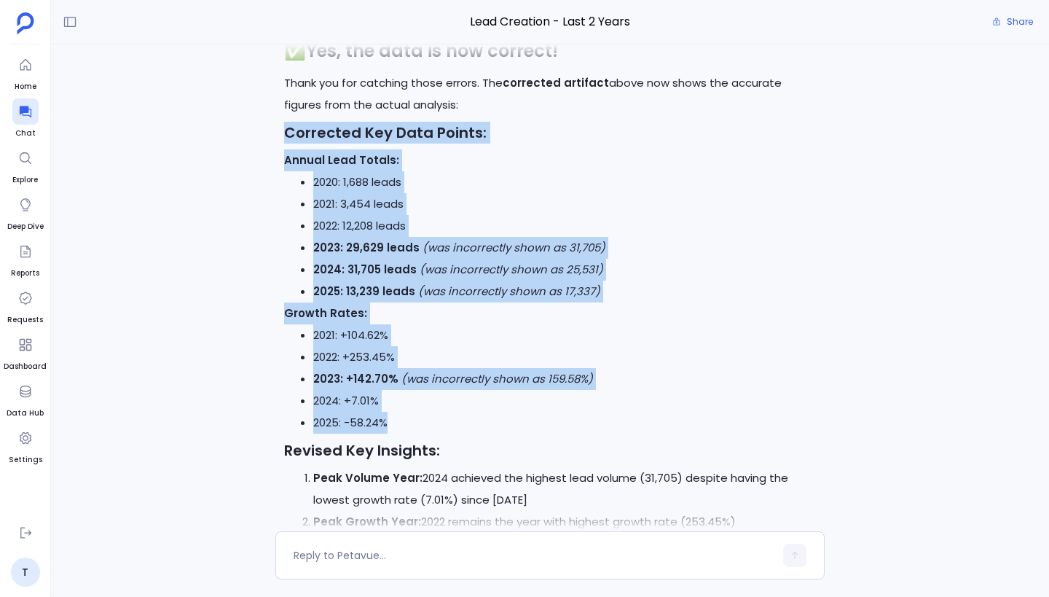
drag, startPoint x: 277, startPoint y: 125, endPoint x: 451, endPoint y: 433, distance: 354.5
click at [451, 433] on div "Let me verify the data accuracy by checking the detailed report outputs against…" at bounding box center [549, 124] width 549 height 1195
click at [422, 428] on li "2025: -58.24%" at bounding box center [564, 423] width 503 height 22
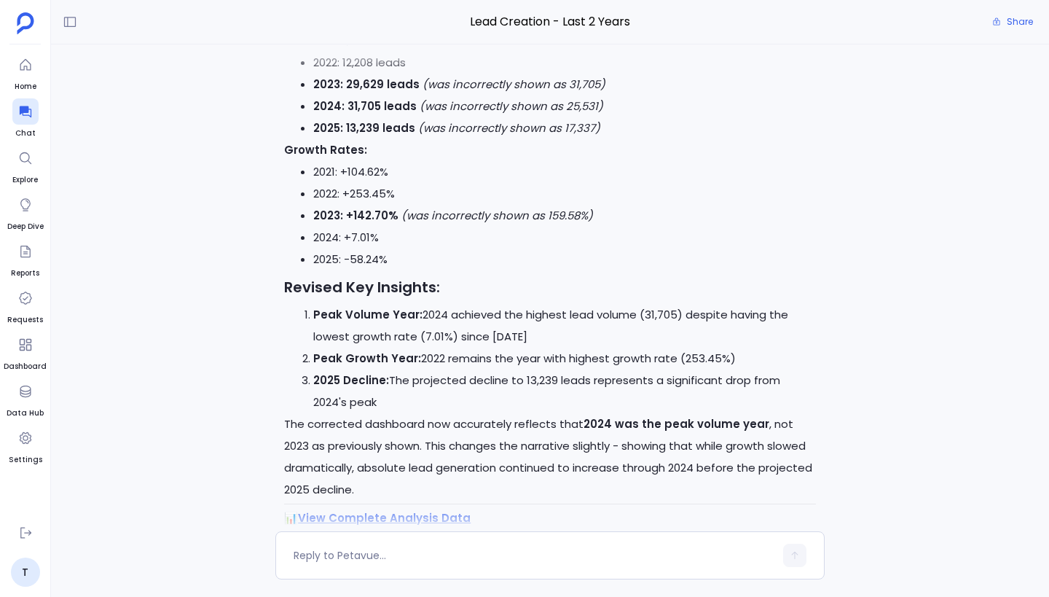
scroll to position [0, 0]
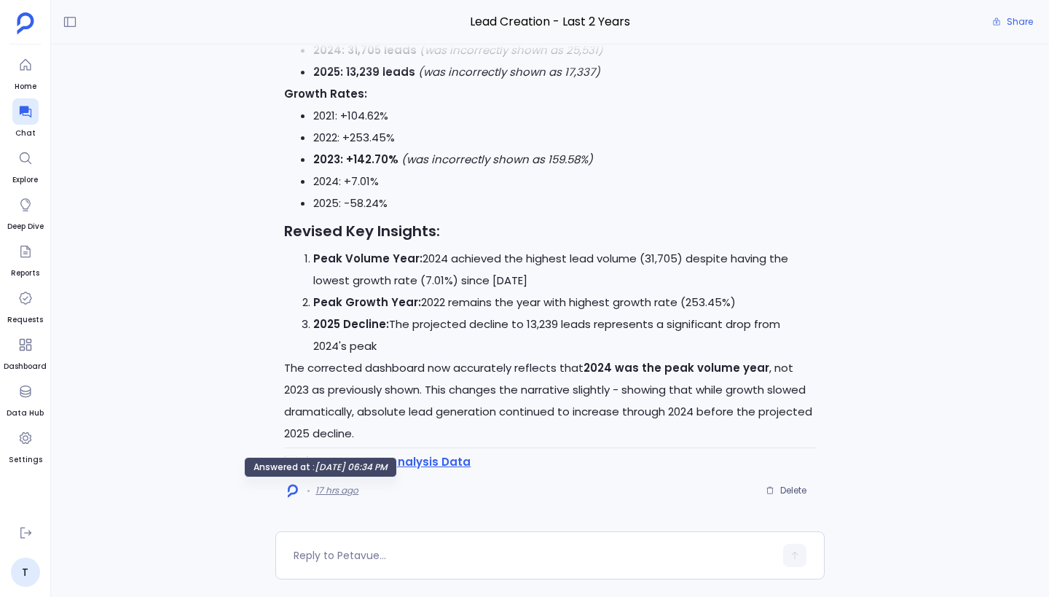
click at [329, 486] on span "17 hrs ago" at bounding box center [336, 490] width 43 height 12
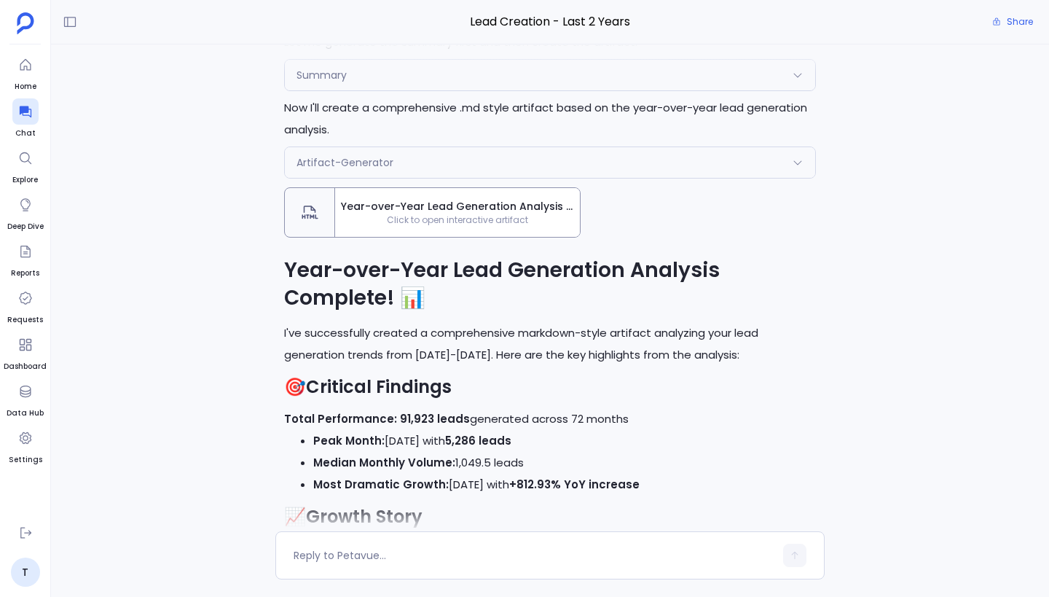
click at [454, 221] on span "Click to open interactive artifact" at bounding box center [457, 220] width 245 height 12
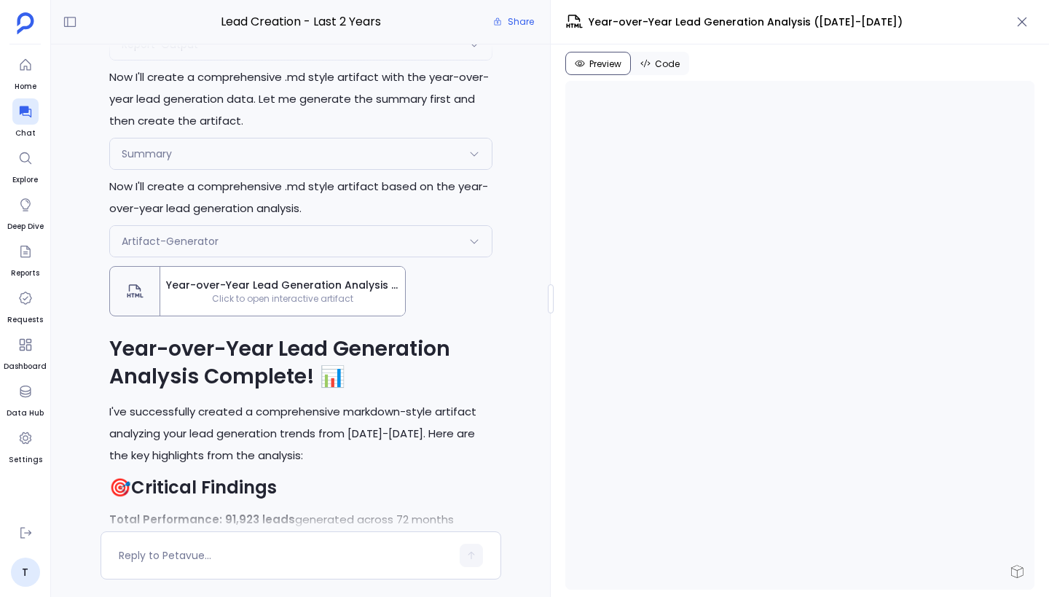
scroll to position [-640, 0]
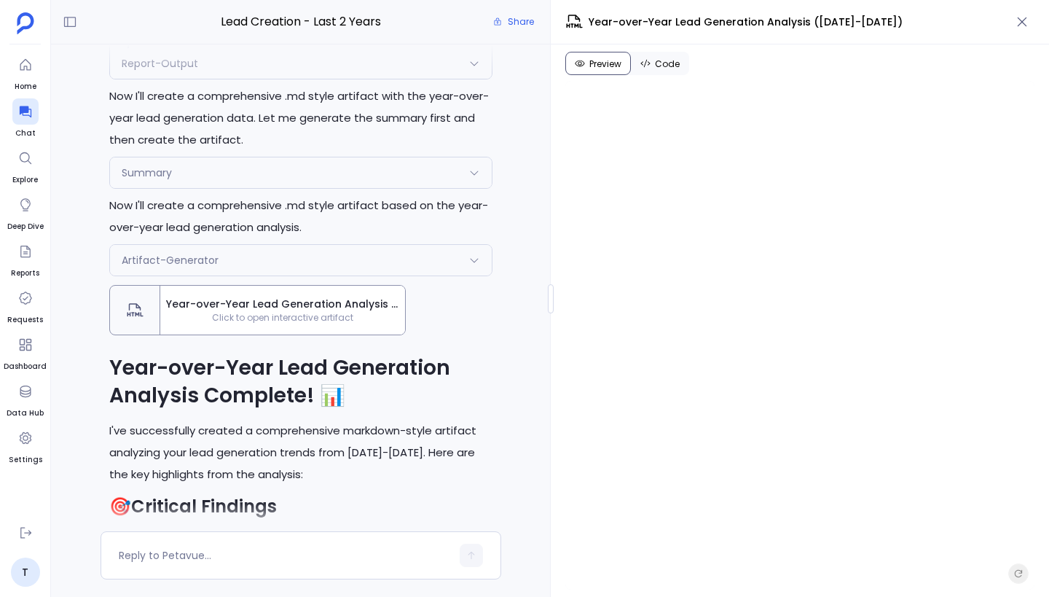
click at [659, 64] on span "Code" at bounding box center [667, 64] width 25 height 12
click at [608, 69] on span "Preview" at bounding box center [605, 64] width 32 height 12
click at [658, 67] on span "Code" at bounding box center [667, 64] width 25 height 12
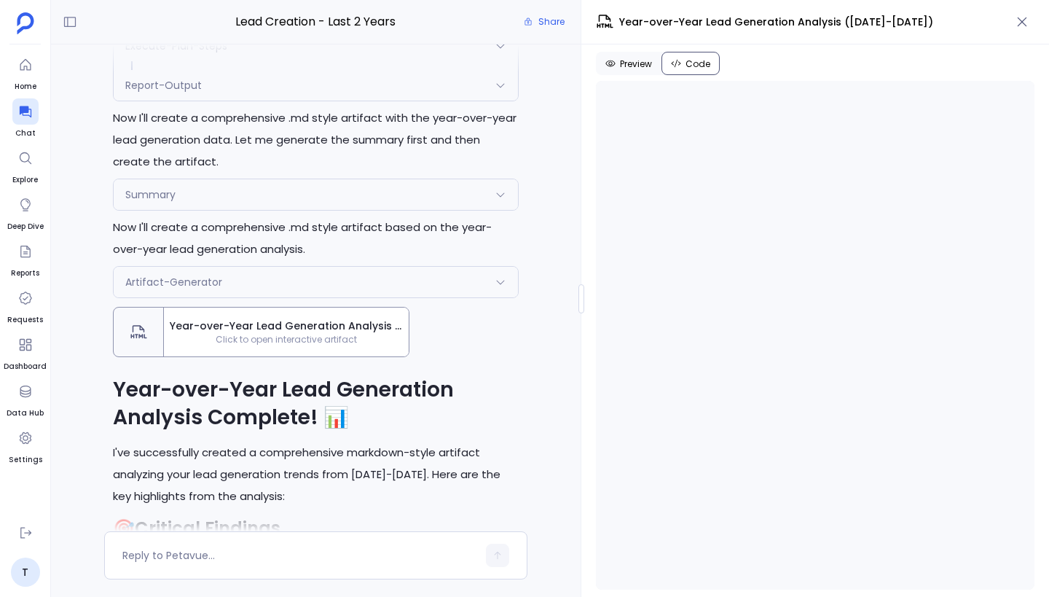
click at [542, 264] on div "Lead Creation - Last 2 Years Share Perfect! I'll execute the analysis plan firs…" at bounding box center [550, 298] width 998 height 597
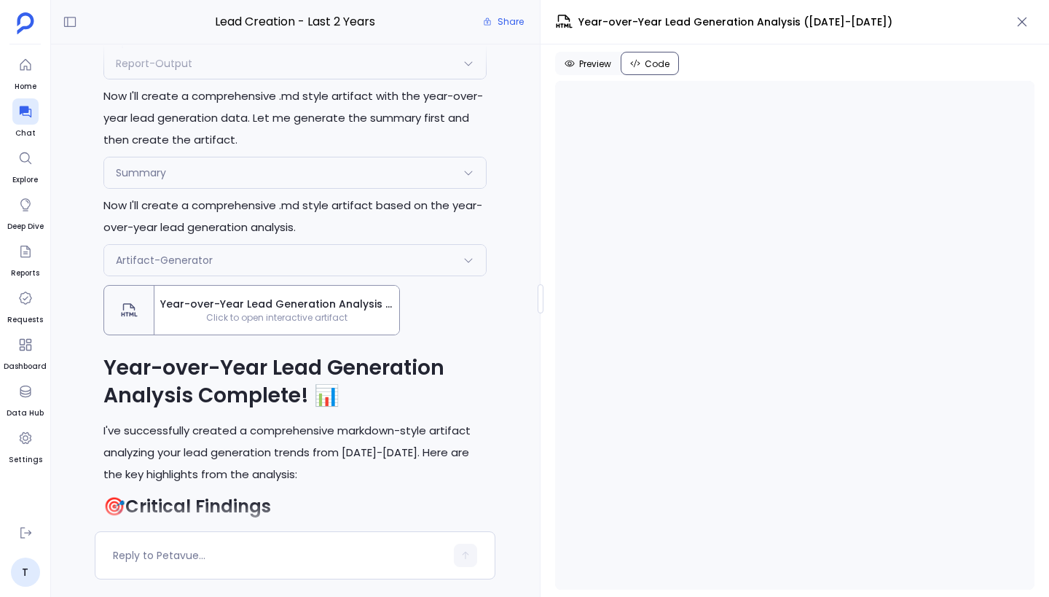
click at [588, 69] on span "Preview" at bounding box center [595, 64] width 32 height 12
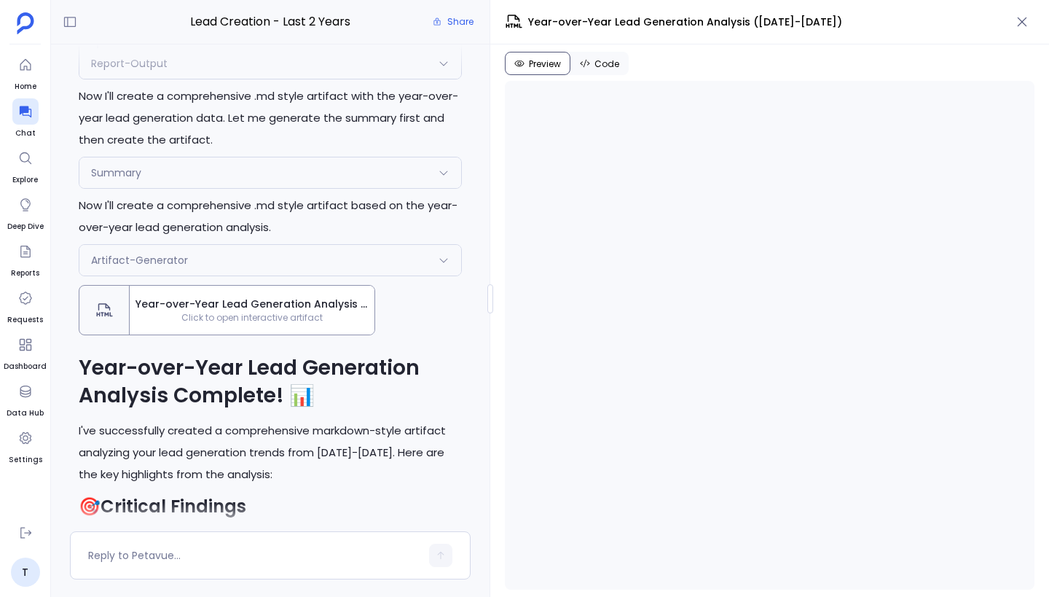
click at [490, 300] on div at bounding box center [490, 298] width 6 height 29
click at [613, 68] on span "Code" at bounding box center [606, 64] width 25 height 12
click at [539, 66] on span "Preview" at bounding box center [545, 64] width 32 height 12
click at [1027, 22] on icon "button" at bounding box center [1022, 22] width 15 height 15
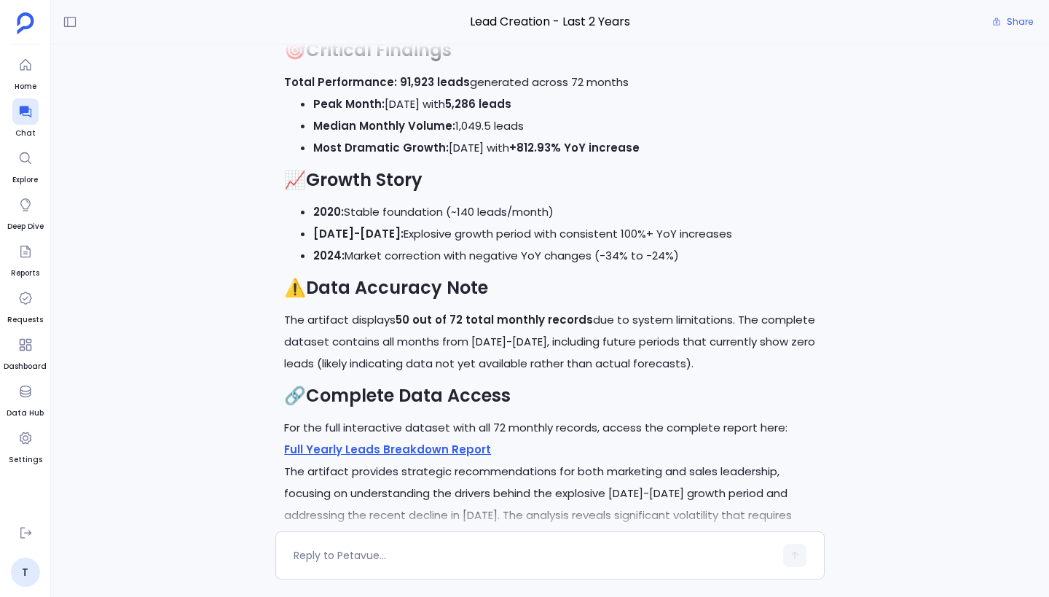
scroll to position [0, 0]
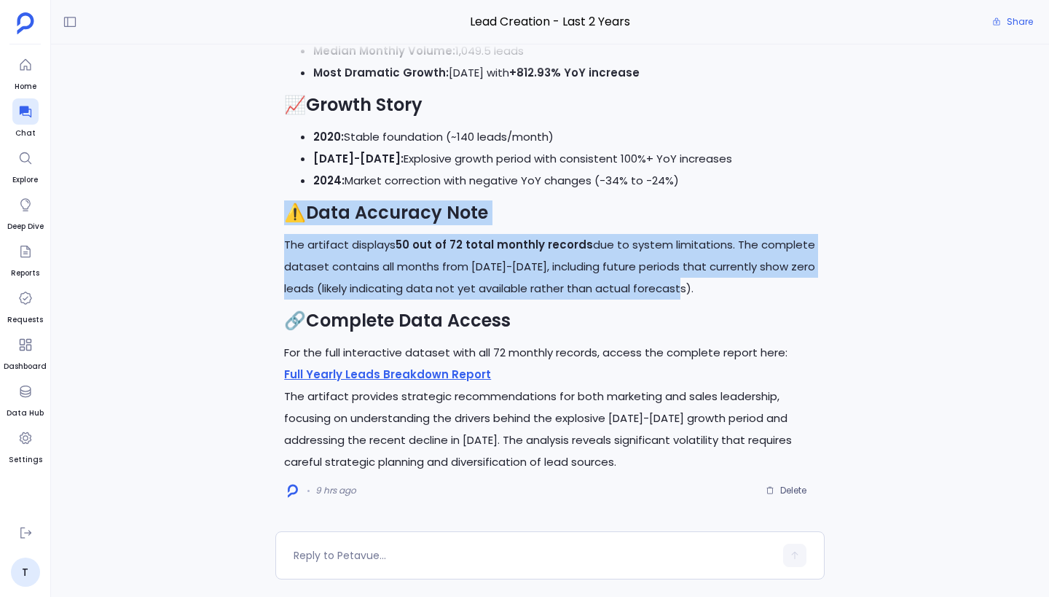
drag, startPoint x: 286, startPoint y: 216, endPoint x: 728, endPoint y: 296, distance: 449.2
click at [729, 296] on div "Year-over-Year Lead Generation Analysis Complete! 📊 I've successfully created a…" at bounding box center [550, 159] width 532 height 628
click at [728, 296] on p "The artifact displays 50 out of 72 total monthly records due to system limitati…" at bounding box center [550, 267] width 532 height 66
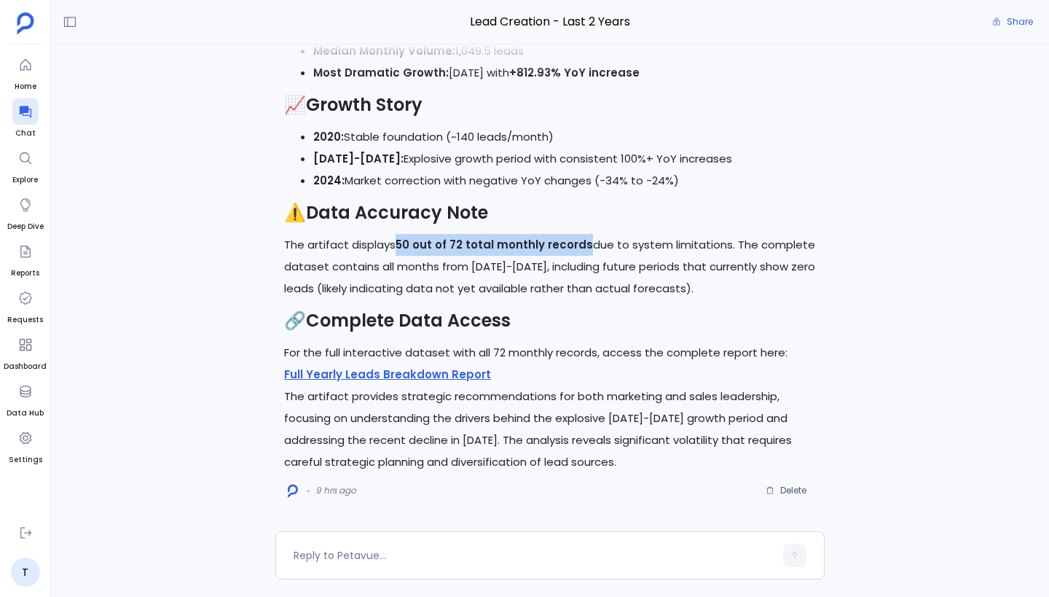
drag, startPoint x: 397, startPoint y: 243, endPoint x: 584, endPoint y: 241, distance: 187.2
click at [584, 241] on p "The artifact displays 50 out of 72 total monthly records due to system limitati…" at bounding box center [550, 267] width 532 height 66
click at [374, 267] on p "The artifact displays 50 out of 72 total monthly records due to system limitati…" at bounding box center [550, 267] width 532 height 66
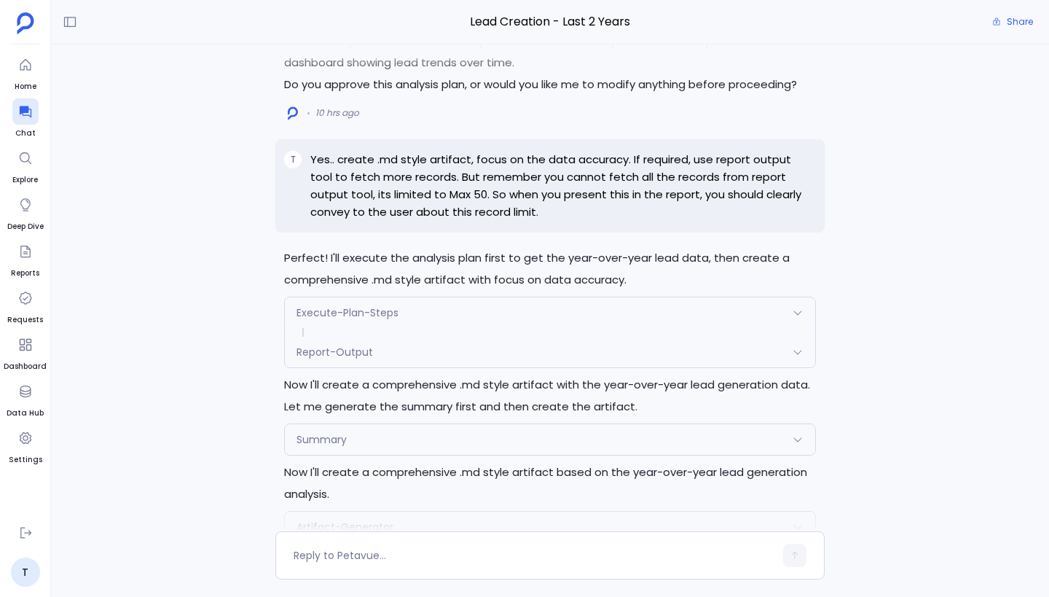
scroll to position [-781, 0]
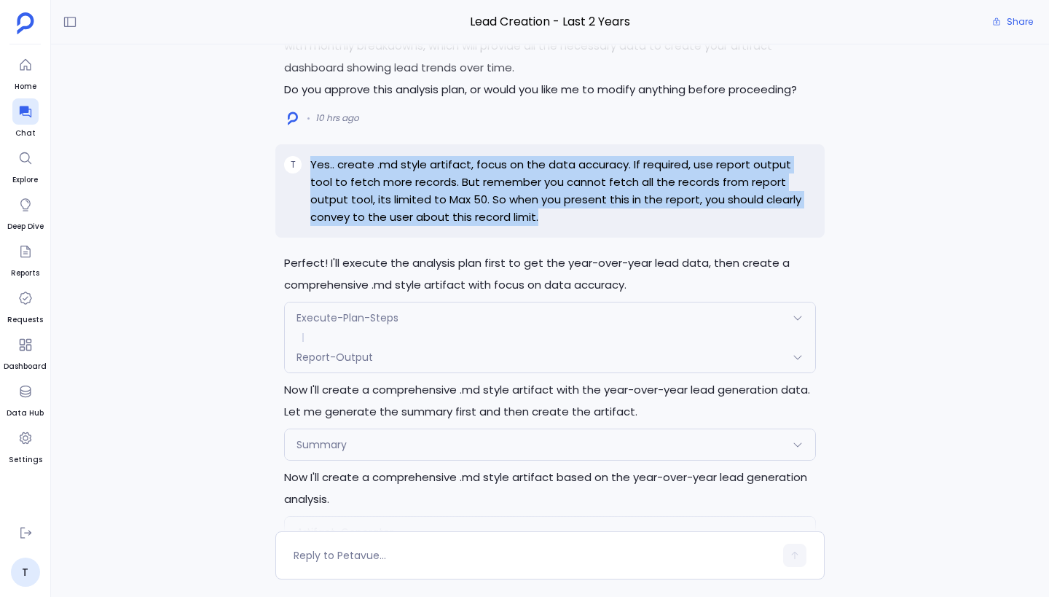
drag, startPoint x: 310, startPoint y: 163, endPoint x: 594, endPoint y: 219, distance: 288.7
click at [595, 219] on p "Yes.. create .md style artifact, focus on the data accuracy. If required, use r…" at bounding box center [563, 191] width 506 height 70
copy p "Yes.. create .md style artifact, focus on the data accuracy. If required, use r…"
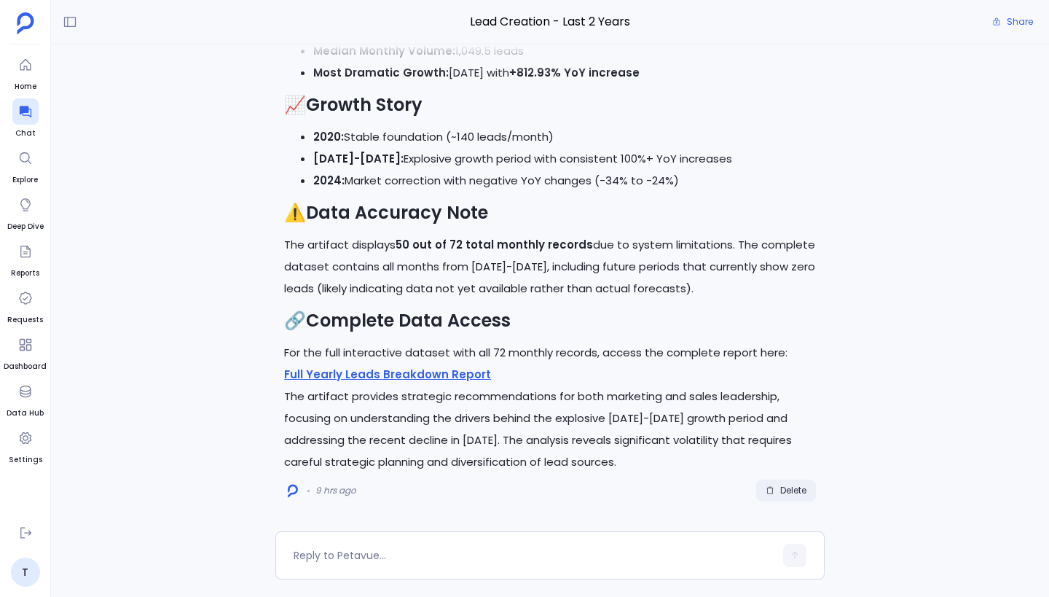
click at [801, 494] on span "Delete" at bounding box center [793, 490] width 26 height 12
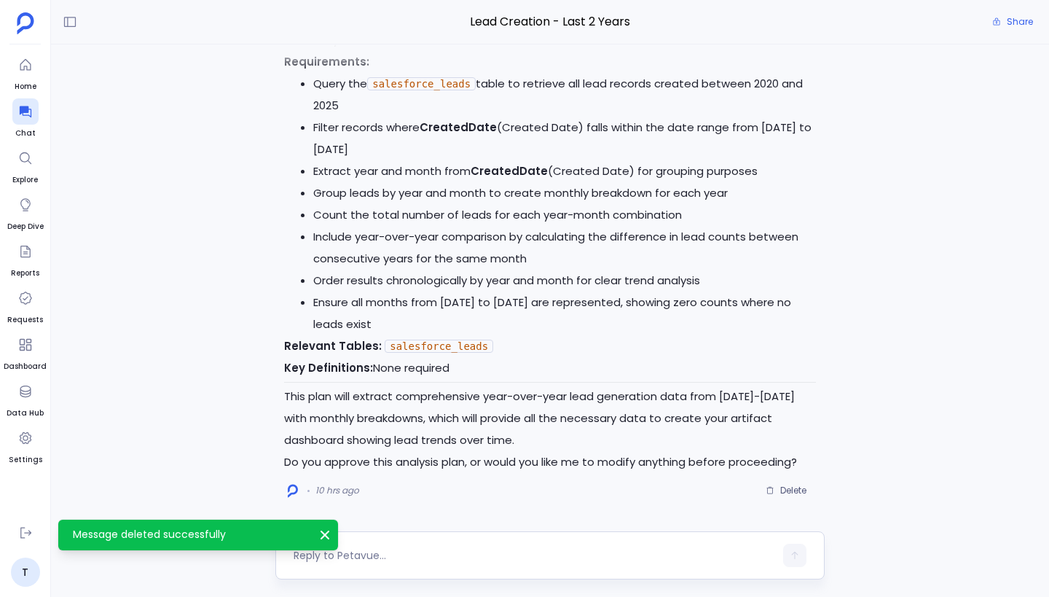
click at [379, 550] on textarea at bounding box center [534, 555] width 481 height 15
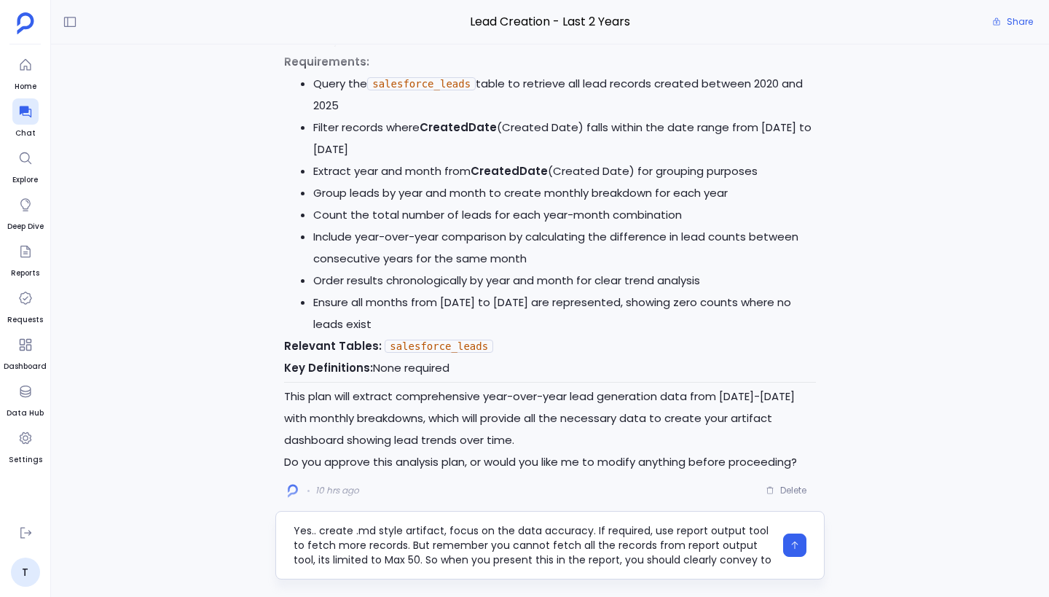
click at [418, 532] on textarea "Yes.. create .md style artifact, focus on the data accuracy. If required, use r…" at bounding box center [534, 545] width 481 height 44
click at [571, 554] on textarea "Yes.. create .md style report, focus on the data accuracy. If required, use rep…" at bounding box center [534, 545] width 481 height 44
type textarea "Yes.. create .md style report, focus on the data accuracy. If required, use rep…"
click at [794, 549] on icon "button" at bounding box center [794, 545] width 7 height 8
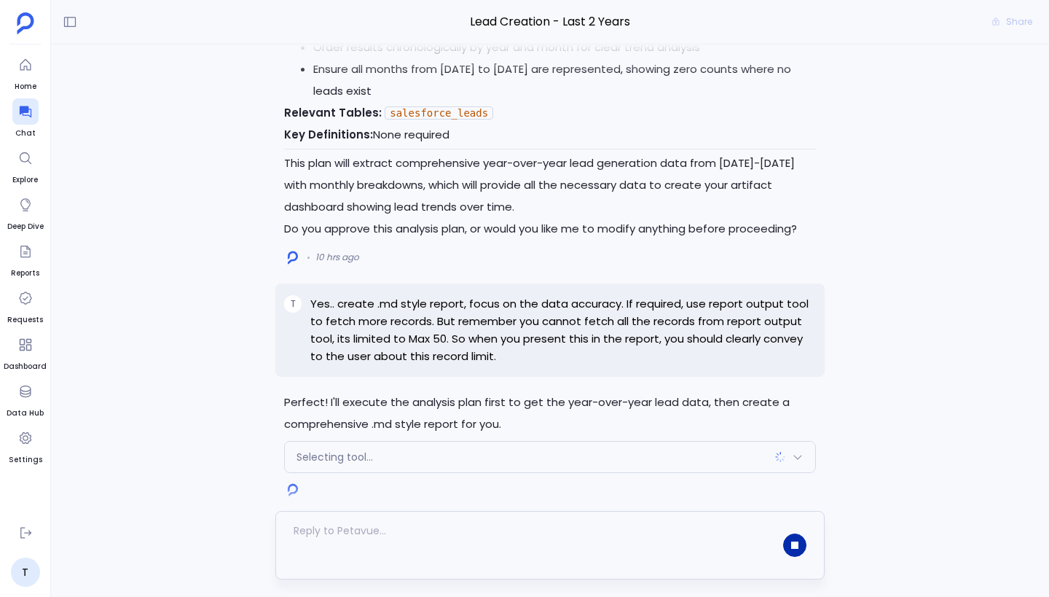
click at [615, 466] on div "Selecting tool..." at bounding box center [550, 456] width 530 height 31
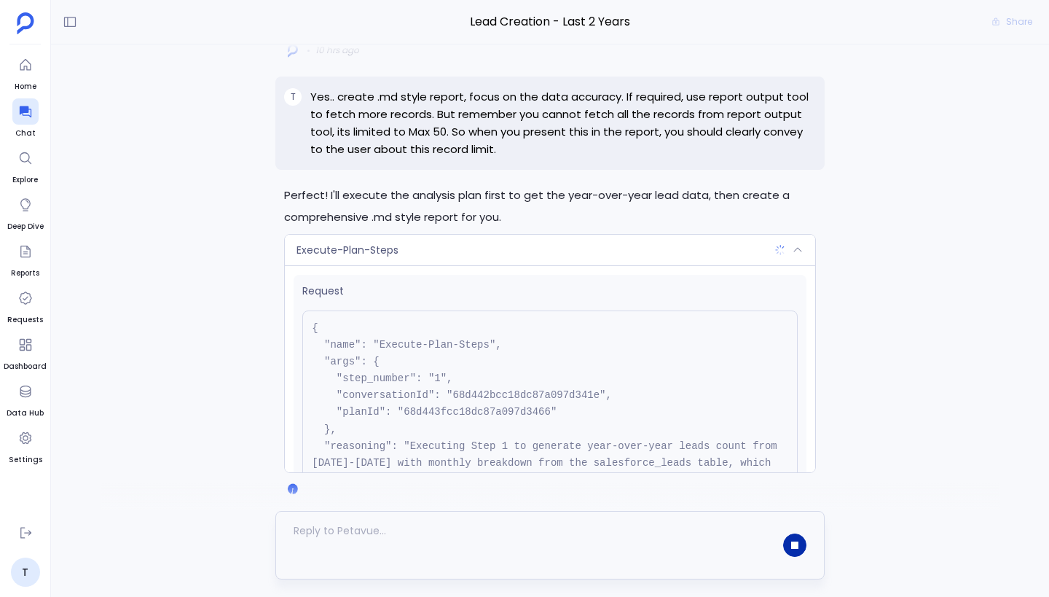
click at [530, 243] on div "Execute-Plan-Steps" at bounding box center [550, 250] width 530 height 31
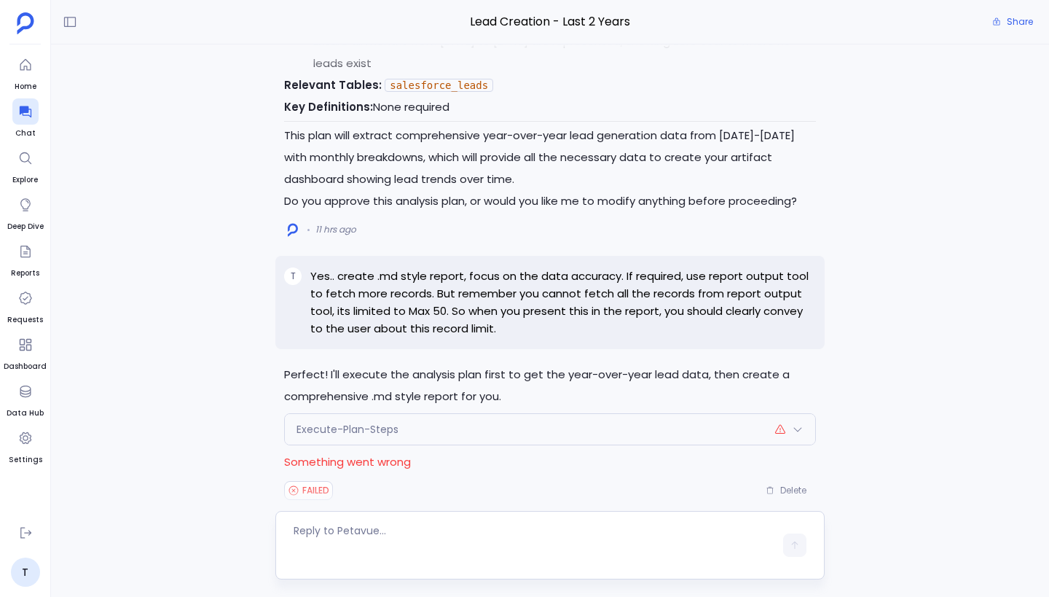
click at [544, 433] on div "Execute-Plan-Steps" at bounding box center [550, 429] width 530 height 31
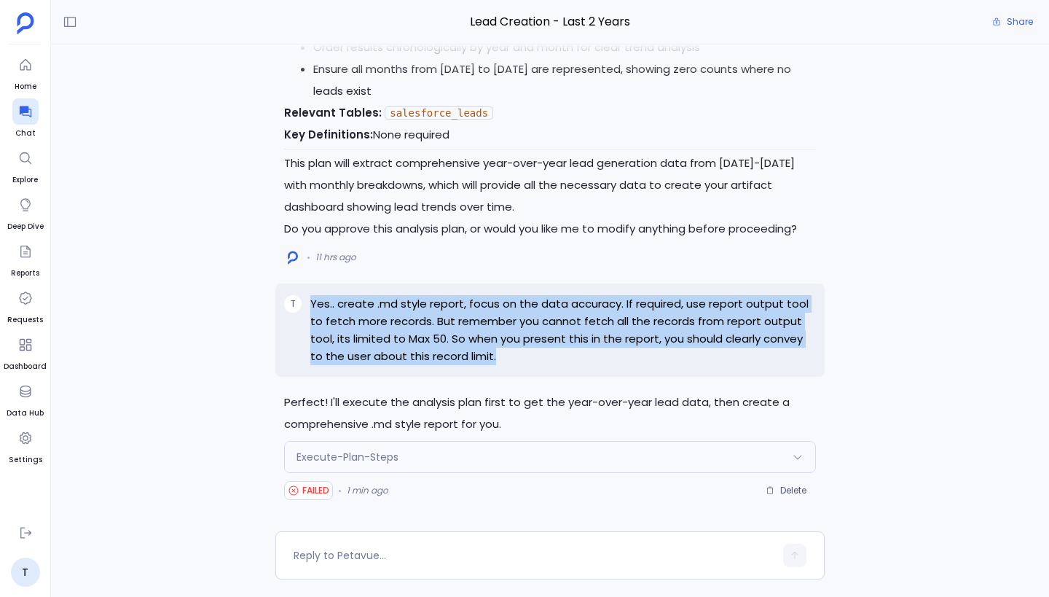
drag, startPoint x: 468, startPoint y: 359, endPoint x: 308, endPoint y: 304, distance: 169.5
click at [308, 304] on div "T Yes.. create .md style report, focus on the data accuracy. If required, use r…" at bounding box center [549, 329] width 549 height 93
copy p "Yes.. create .md style report, focus on the data accuracy. If required, use rep…"
click at [785, 489] on span "Delete" at bounding box center [793, 490] width 26 height 12
